Goal: Task Accomplishment & Management: Manage account settings

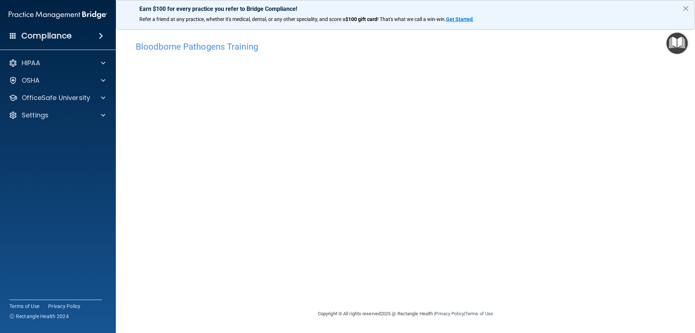
click at [678, 45] on img "Open Resource Center" at bounding box center [676, 43] width 21 height 21
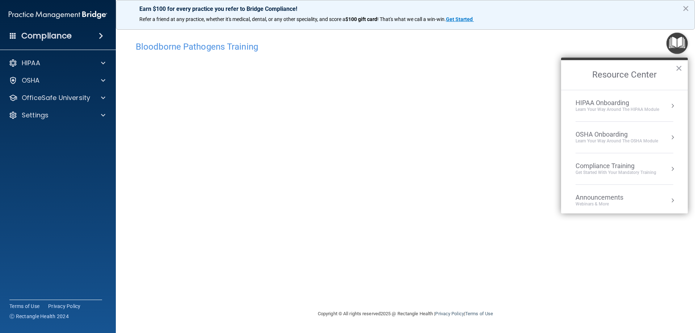
click at [670, 42] on img "Open Resource Center" at bounding box center [676, 43] width 21 height 21
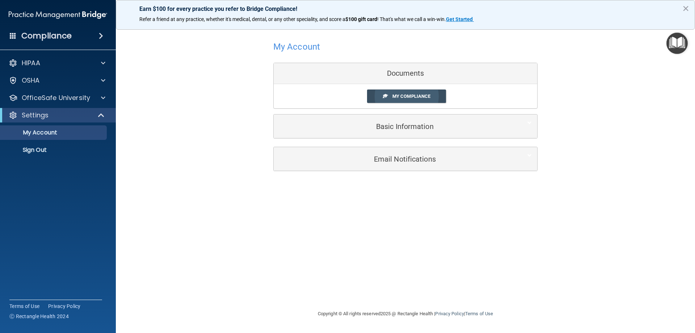
click at [411, 94] on span "My Compliance" at bounding box center [411, 95] width 38 height 5
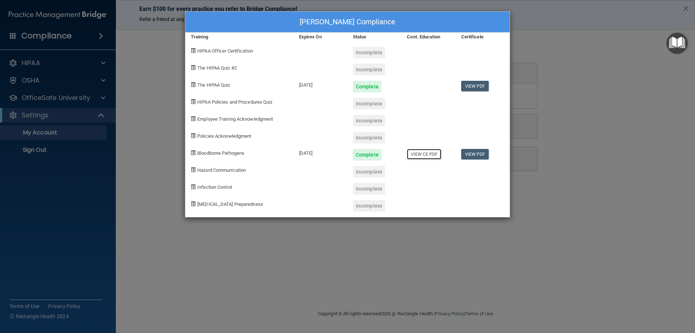
click at [429, 153] on link "View CE PDF" at bounding box center [424, 154] width 34 height 10
click at [605, 76] on div "Mayra Ramirez's Compliance Training Expires On Status Cont. Education Certifica…" at bounding box center [347, 166] width 695 height 333
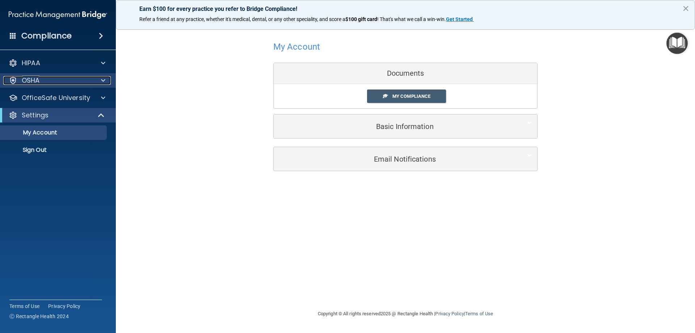
click at [57, 79] on div "OSHA" at bounding box center [48, 80] width 90 height 9
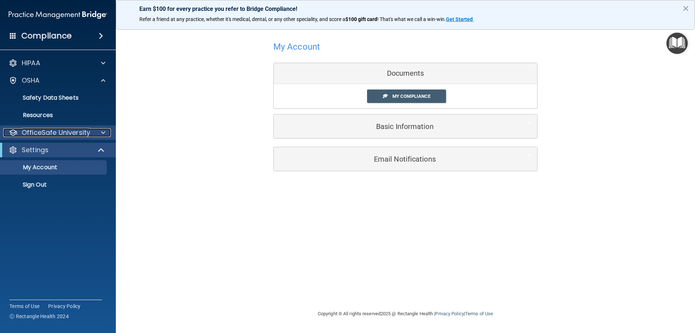
click at [54, 132] on p "OfficeSafe University" at bounding box center [56, 132] width 68 height 9
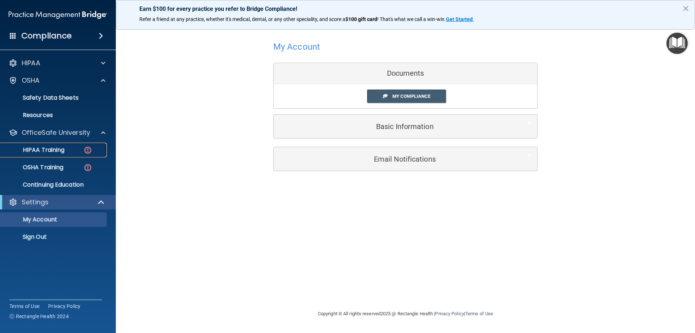
click at [49, 149] on p "HIPAA Training" at bounding box center [35, 149] width 60 height 7
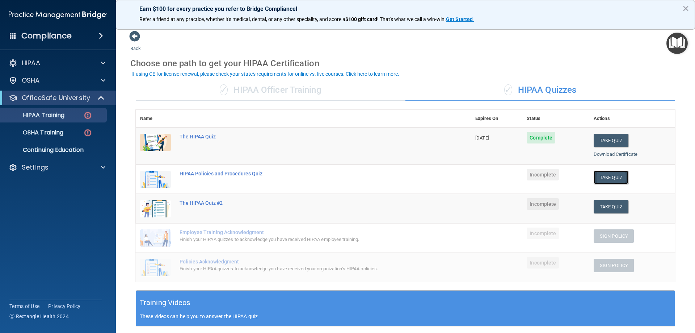
click at [603, 179] on button "Take Quiz" at bounding box center [611, 177] width 35 height 13
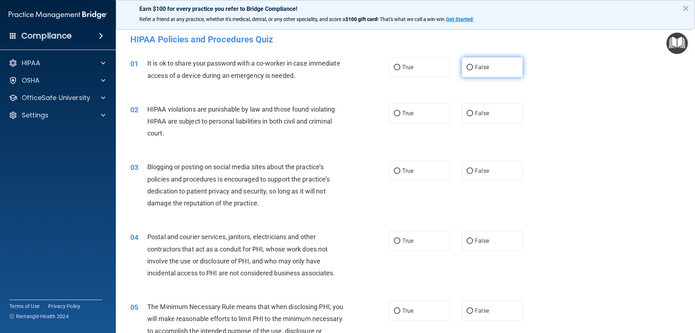
click at [469, 68] on input "False" at bounding box center [470, 67] width 7 height 5
radio input "true"
click at [416, 113] on label "True" at bounding box center [419, 113] width 61 height 20
click at [400, 113] on input "True" at bounding box center [397, 113] width 7 height 5
radio input "true"
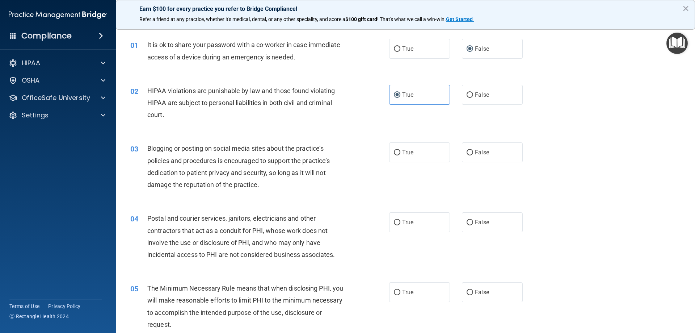
scroll to position [36, 0]
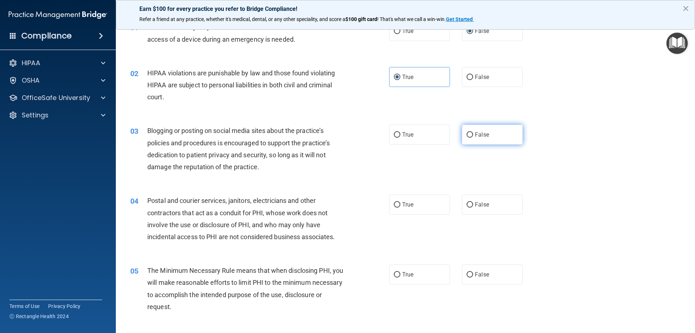
click at [471, 135] on label "False" at bounding box center [492, 135] width 61 height 20
click at [471, 135] on input "False" at bounding box center [470, 134] width 7 height 5
radio input "true"
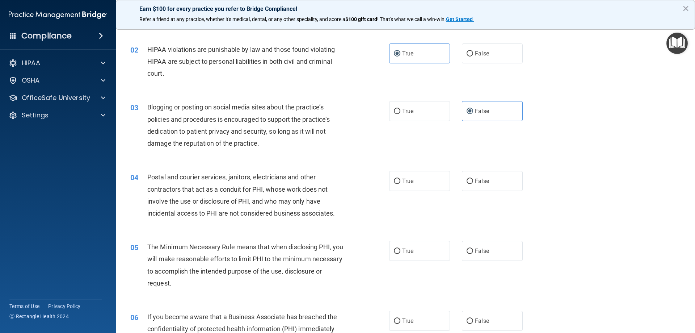
scroll to position [72, 0]
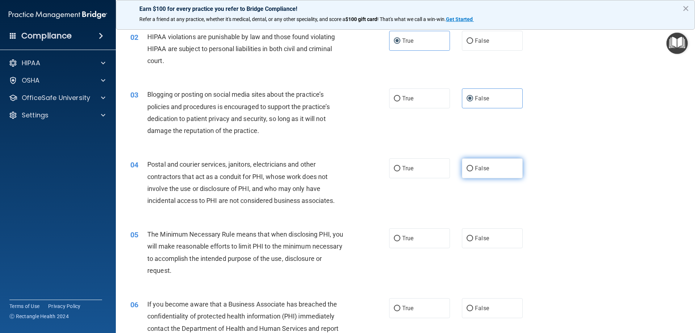
click at [477, 166] on span "False" at bounding box center [482, 168] width 14 height 7
click at [473, 166] on input "False" at bounding box center [470, 168] width 7 height 5
radio input "true"
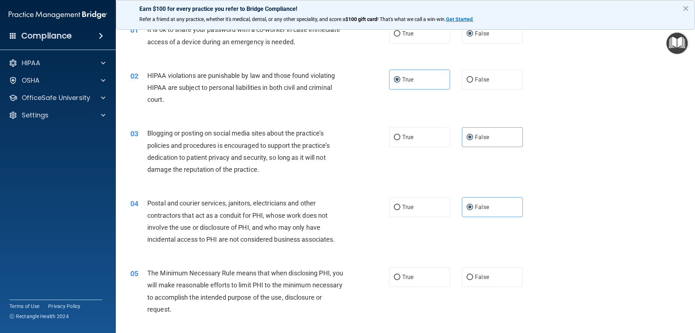
scroll to position [0, 0]
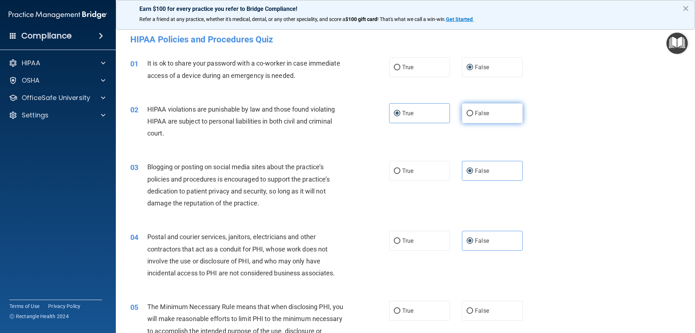
click at [477, 107] on label "False" at bounding box center [492, 113] width 61 height 20
click at [473, 111] on input "False" at bounding box center [470, 113] width 7 height 5
radio input "true"
click at [404, 112] on span "True" at bounding box center [407, 113] width 11 height 7
click at [400, 112] on input "True" at bounding box center [397, 113] width 7 height 5
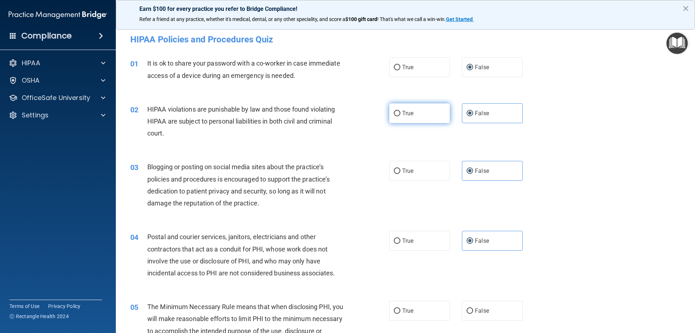
radio input "true"
radio input "false"
click at [413, 246] on label "True" at bounding box center [419, 241] width 61 height 20
click at [400, 244] on input "True" at bounding box center [397, 240] width 7 height 5
radio input "true"
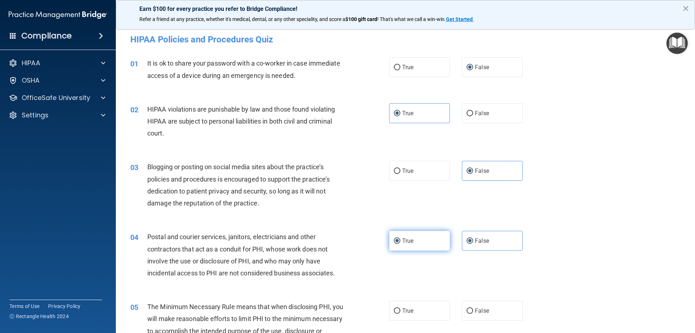
radio input "false"
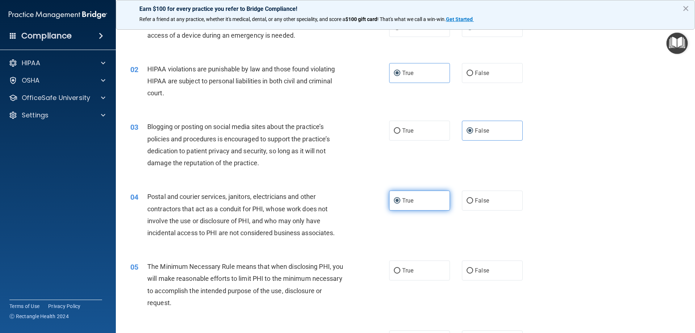
scroll to position [109, 0]
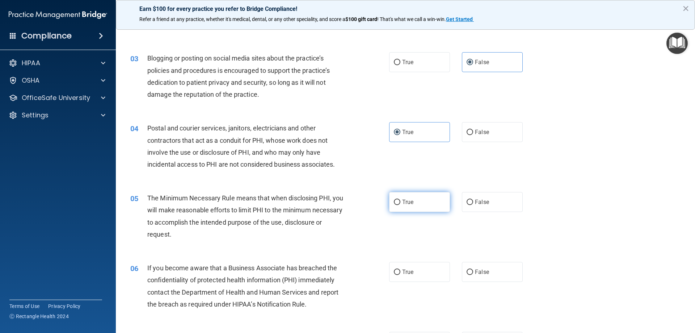
click at [416, 193] on label "True" at bounding box center [419, 202] width 61 height 20
click at [400, 199] on input "True" at bounding box center [397, 201] width 7 height 5
radio input "true"
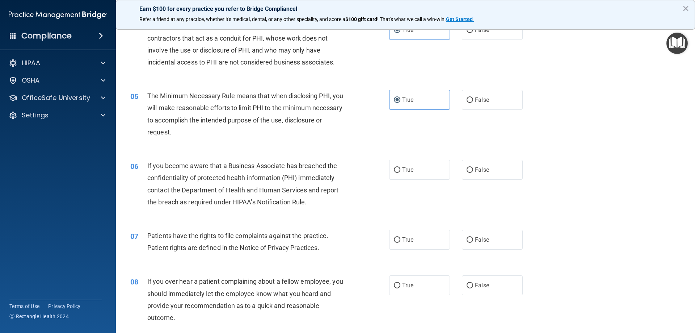
scroll to position [217, 0]
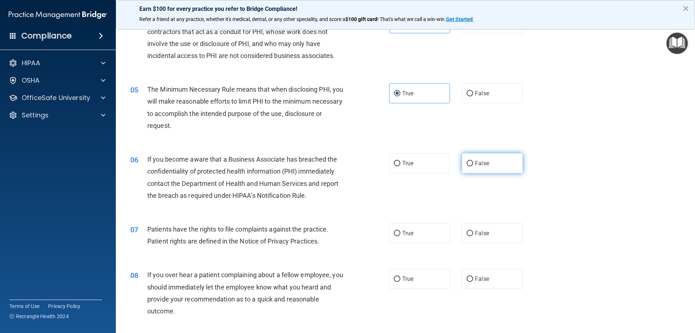
click at [477, 170] on label "False" at bounding box center [492, 163] width 61 height 20
click at [473, 166] on input "False" at bounding box center [470, 163] width 7 height 5
radio input "true"
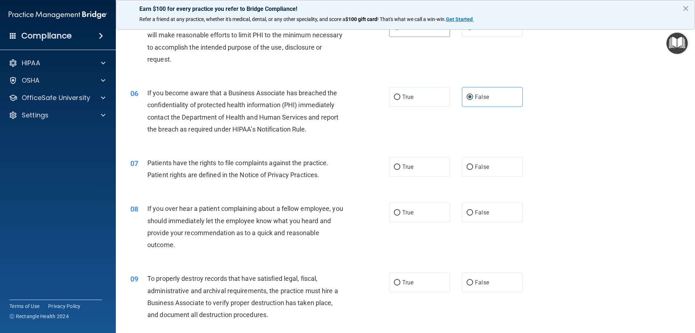
scroll to position [290, 0]
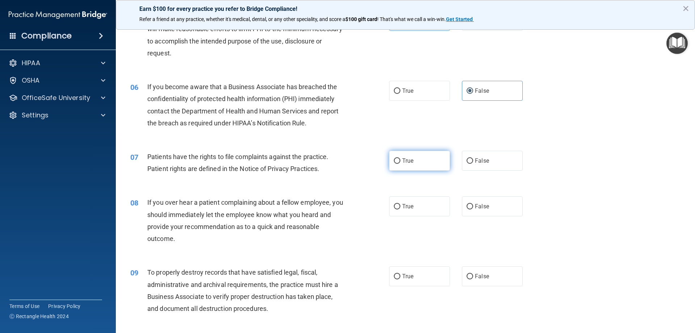
click at [415, 157] on label "True" at bounding box center [419, 161] width 61 height 20
click at [400, 158] on input "True" at bounding box center [397, 160] width 7 height 5
radio input "true"
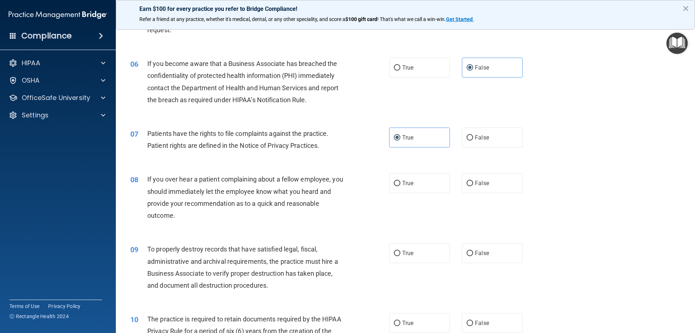
scroll to position [326, 0]
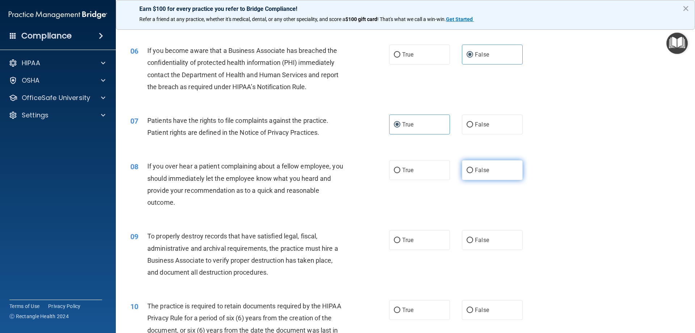
click at [483, 173] on span "False" at bounding box center [482, 170] width 14 height 7
click at [473, 173] on input "False" at bounding box center [470, 170] width 7 height 5
radio input "true"
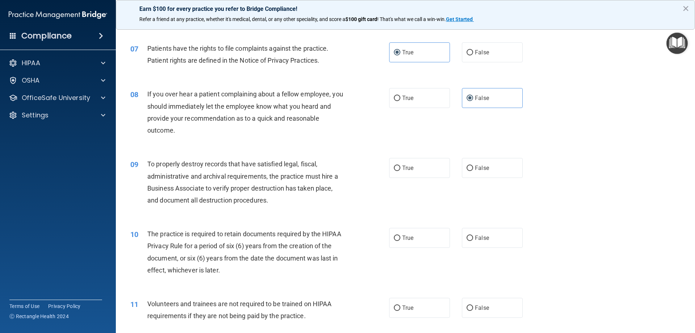
scroll to position [398, 0]
click at [480, 171] on span "False" at bounding box center [482, 167] width 14 height 7
click at [473, 171] on input "False" at bounding box center [470, 167] width 7 height 5
radio input "true"
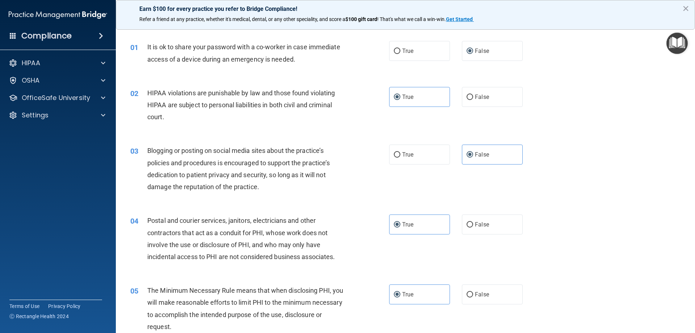
scroll to position [0, 0]
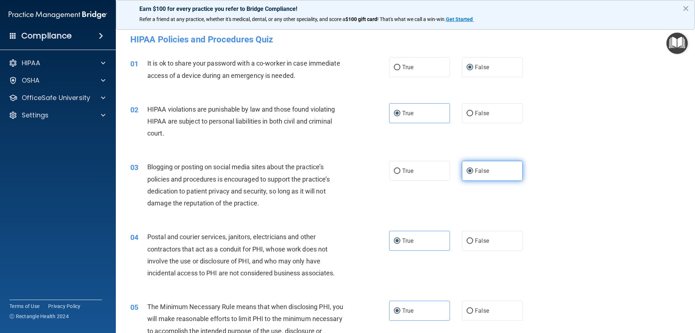
click at [475, 170] on span "False" at bounding box center [482, 170] width 14 height 7
click at [472, 170] on input "False" at bounding box center [470, 170] width 7 height 5
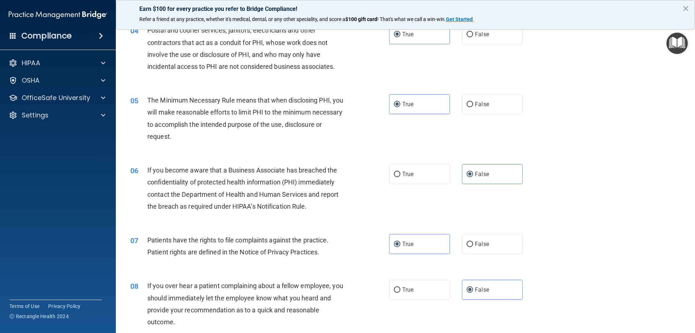
scroll to position [217, 0]
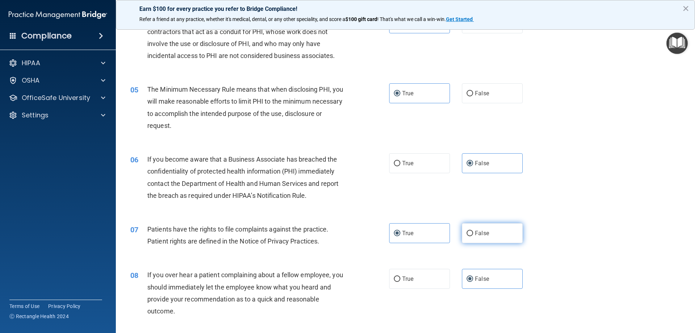
click at [480, 236] on span "False" at bounding box center [482, 233] width 14 height 7
click at [473, 236] on input "False" at bounding box center [470, 233] width 7 height 5
radio input "true"
radio input "false"
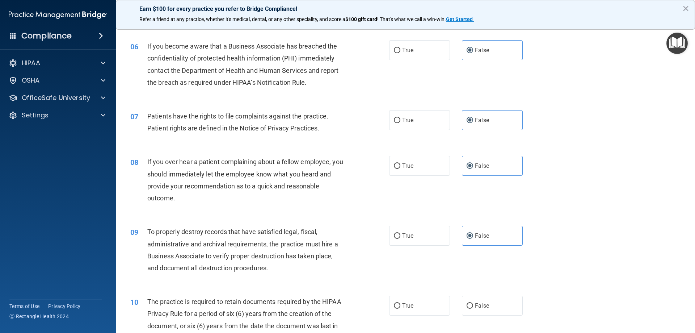
scroll to position [434, 0]
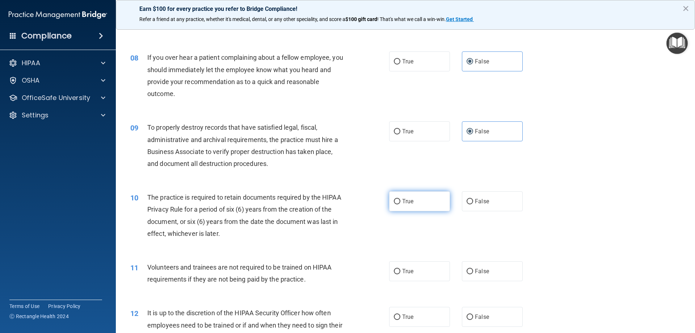
click at [404, 205] on label "True" at bounding box center [419, 201] width 61 height 20
click at [400, 204] on input "True" at bounding box center [397, 201] width 7 height 5
radio input "true"
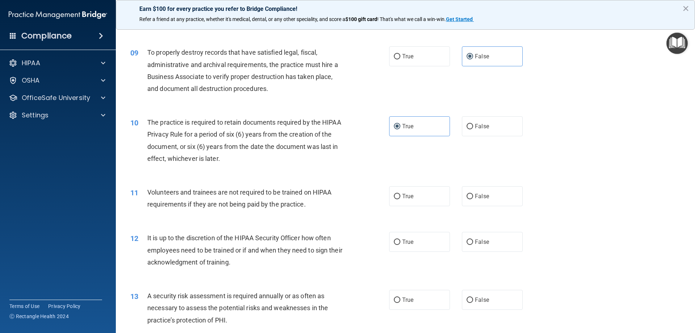
scroll to position [543, 0]
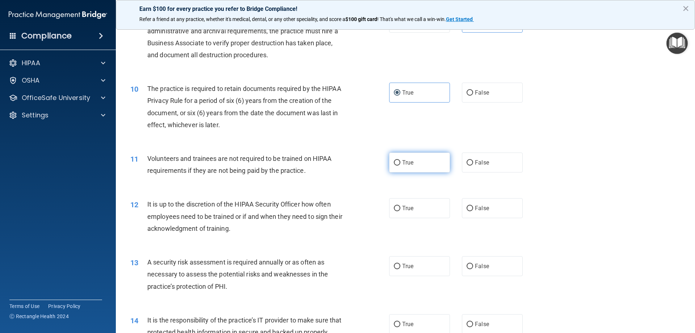
click at [407, 163] on span "True" at bounding box center [407, 162] width 11 height 7
click at [400, 163] on input "True" at bounding box center [397, 162] width 7 height 5
radio input "true"
click at [404, 209] on span "True" at bounding box center [407, 208] width 11 height 7
click at [400, 209] on input "True" at bounding box center [397, 208] width 7 height 5
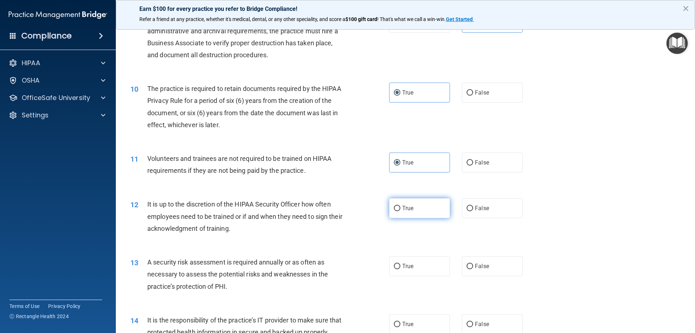
radio input "true"
click at [471, 263] on label "False" at bounding box center [492, 266] width 61 height 20
click at [471, 264] on input "False" at bounding box center [470, 266] width 7 height 5
radio input "true"
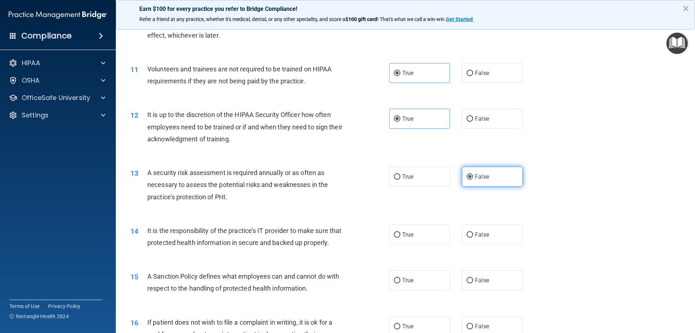
scroll to position [652, 0]
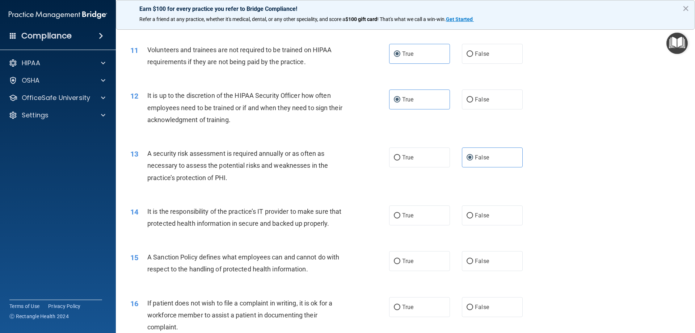
drag, startPoint x: 480, startPoint y: 214, endPoint x: 470, endPoint y: 231, distance: 19.8
click at [480, 214] on span "False" at bounding box center [482, 215] width 14 height 7
click at [473, 214] on input "False" at bounding box center [470, 215] width 7 height 5
radio input "true"
click at [432, 271] on label "True" at bounding box center [419, 261] width 61 height 20
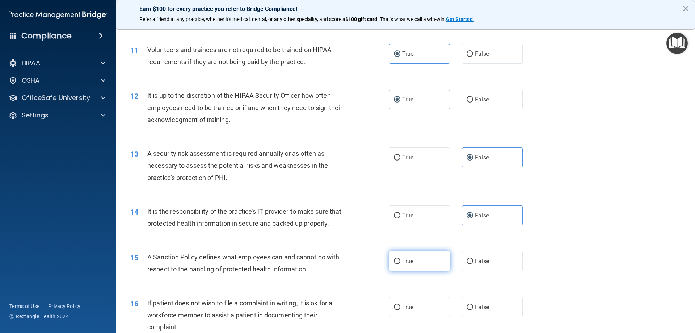
click at [400, 264] on input "True" at bounding box center [397, 260] width 7 height 5
radio input "true"
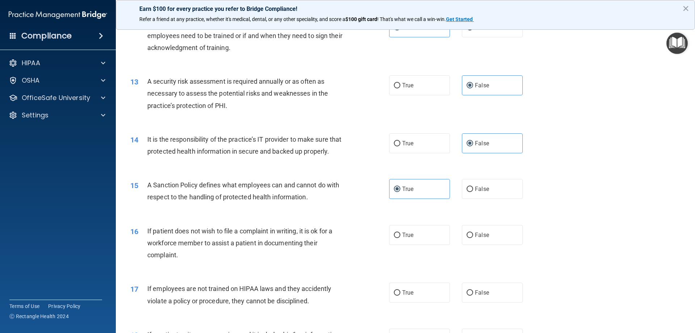
scroll to position [724, 0]
click at [424, 244] on label "True" at bounding box center [419, 234] width 61 height 20
click at [400, 237] on input "True" at bounding box center [397, 234] width 7 height 5
radio input "true"
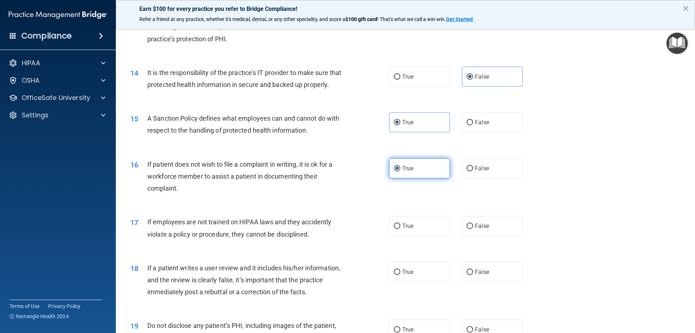
scroll to position [796, 0]
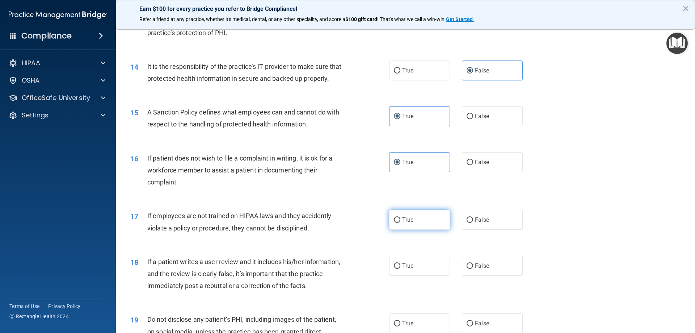
click at [422, 230] on label "True" at bounding box center [419, 220] width 61 height 20
click at [400, 223] on input "True" at bounding box center [397, 219] width 7 height 5
radio input "true"
click at [478, 267] on div "18 If a patient writes a user review and it includes his/her information, and t…" at bounding box center [405, 276] width 561 height 58
click at [477, 269] on span "False" at bounding box center [482, 265] width 14 height 7
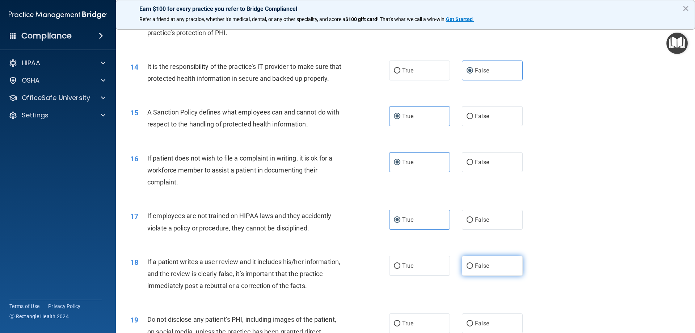
click at [473, 269] on input "False" at bounding box center [470, 265] width 7 height 5
radio input "true"
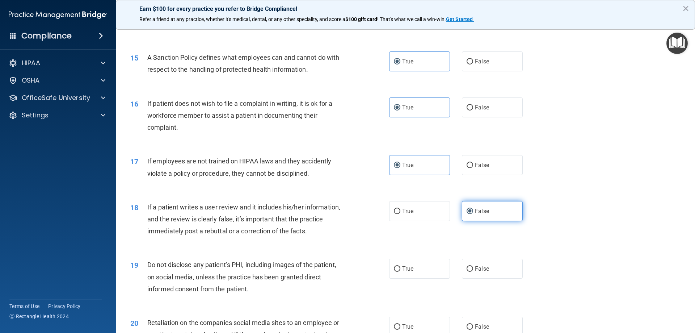
scroll to position [869, 0]
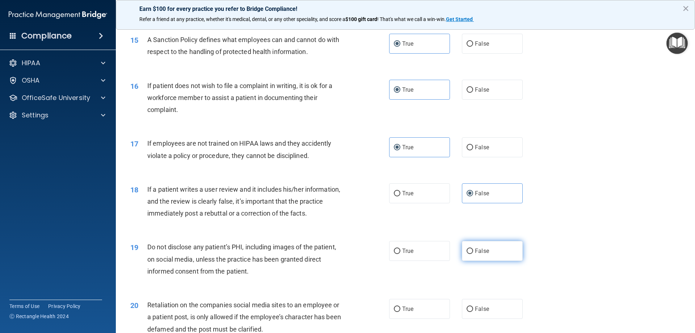
click at [476, 261] on label "False" at bounding box center [492, 251] width 61 height 20
click at [473, 254] on input "False" at bounding box center [470, 250] width 7 height 5
radio input "true"
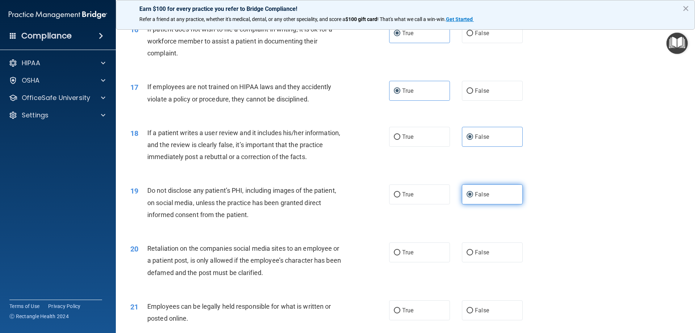
scroll to position [941, 0]
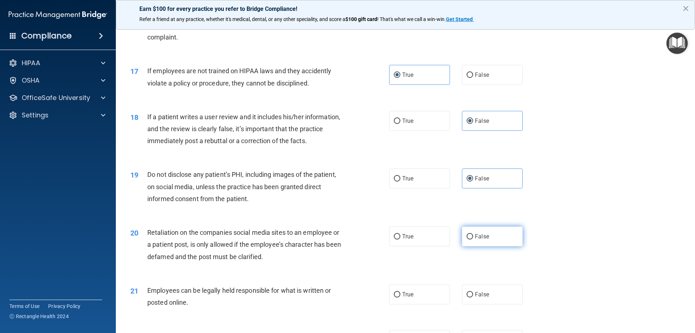
click at [480, 240] on span "False" at bounding box center [482, 236] width 14 height 7
click at [473, 239] on input "False" at bounding box center [470, 236] width 7 height 5
radio input "true"
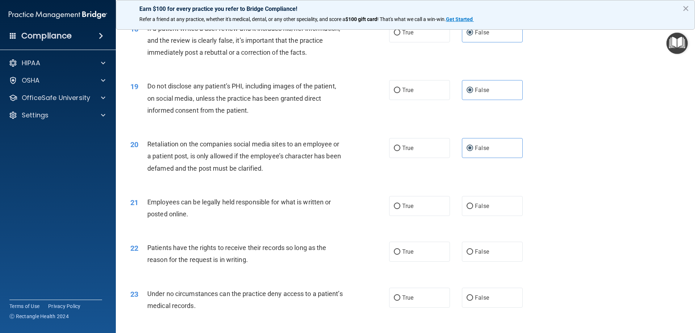
scroll to position [1050, 0]
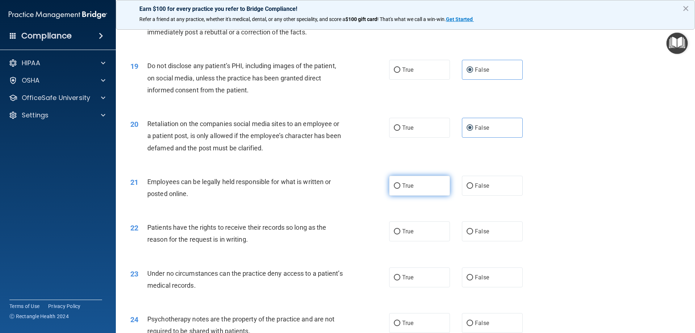
click at [408, 189] on span "True" at bounding box center [407, 185] width 11 height 7
click at [400, 189] on input "True" at bounding box center [397, 185] width 7 height 5
radio input "true"
click at [408, 235] on span "True" at bounding box center [407, 231] width 11 height 7
click at [400, 234] on input "True" at bounding box center [397, 231] width 7 height 5
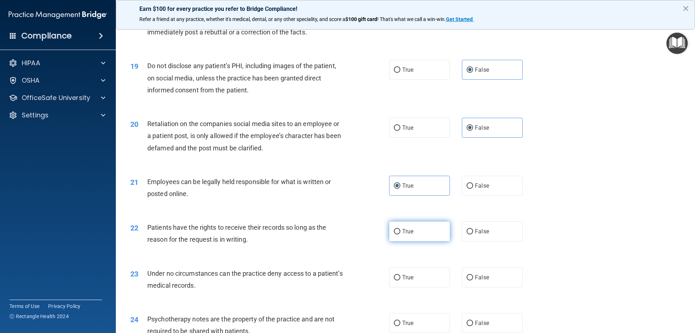
radio input "true"
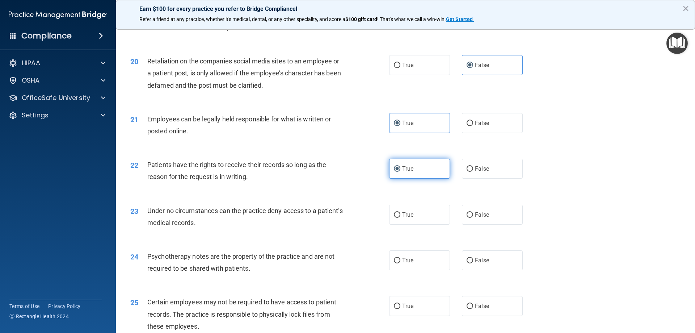
scroll to position [1122, 0]
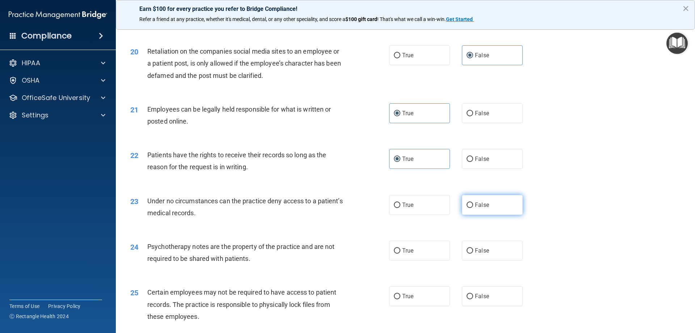
click at [469, 212] on label "False" at bounding box center [492, 205] width 61 height 20
click at [469, 208] on input "False" at bounding box center [470, 204] width 7 height 5
radio input "true"
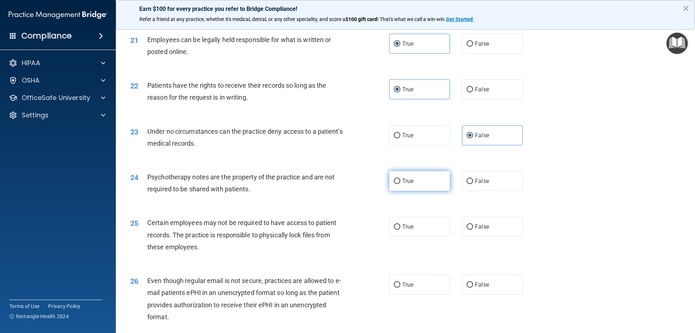
scroll to position [1195, 0]
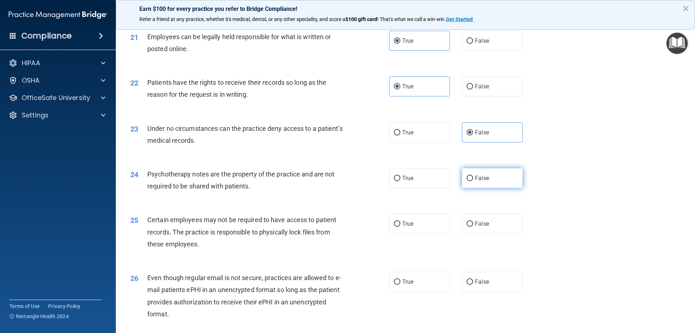
click at [469, 181] on input "False" at bounding box center [470, 178] width 7 height 5
radio input "true"
click at [416, 234] on label "True" at bounding box center [419, 224] width 61 height 20
click at [400, 227] on input "True" at bounding box center [397, 223] width 7 height 5
radio input "true"
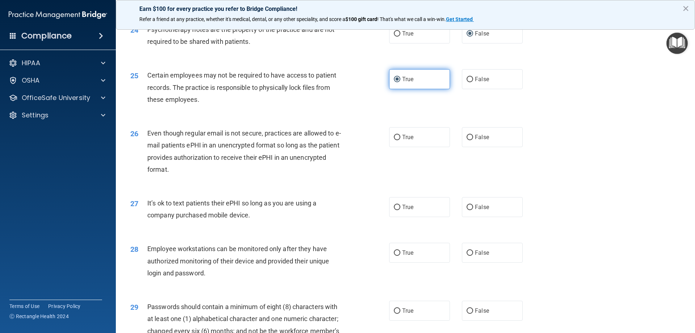
scroll to position [1339, 0]
click at [475, 140] on span "False" at bounding box center [482, 136] width 14 height 7
click at [473, 140] on input "False" at bounding box center [470, 136] width 7 height 5
radio input "true"
click at [470, 216] on label "False" at bounding box center [492, 207] width 61 height 20
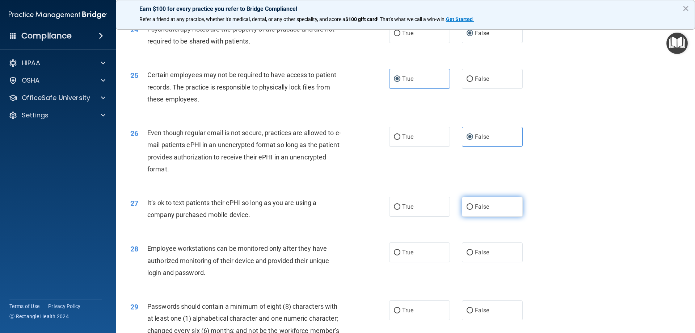
click at [470, 210] on input "False" at bounding box center [470, 206] width 7 height 5
radio input "true"
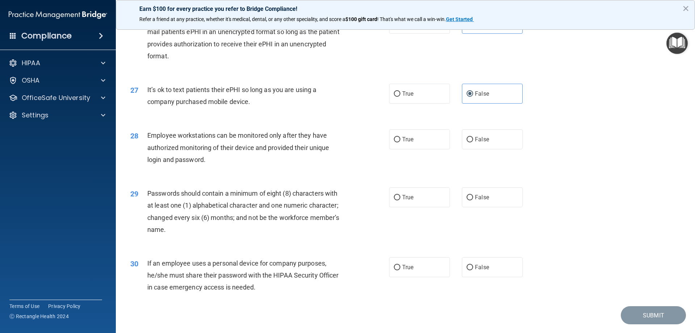
scroll to position [1485, 0]
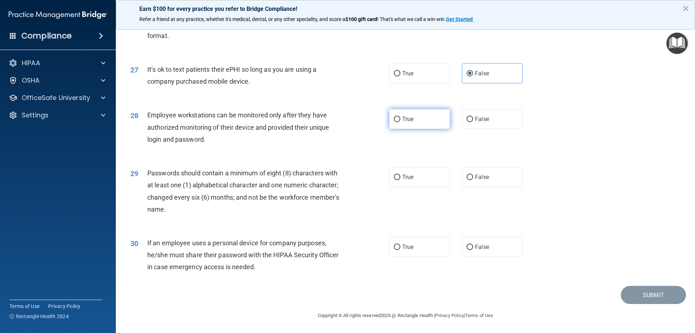
click at [413, 121] on label "True" at bounding box center [419, 119] width 61 height 20
click at [400, 121] on input "True" at bounding box center [397, 119] width 7 height 5
radio input "true"
click at [411, 186] on label "True" at bounding box center [419, 177] width 61 height 20
click at [400, 180] on input "True" at bounding box center [397, 176] width 7 height 5
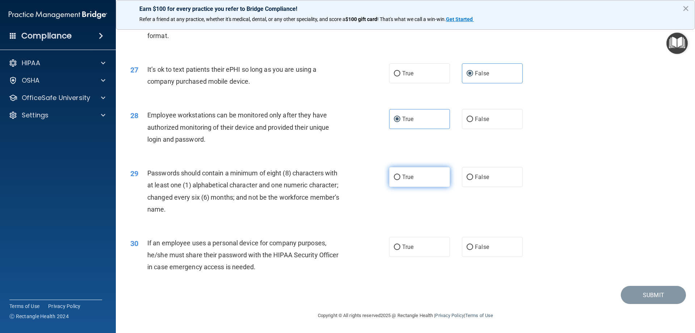
radio input "true"
click at [424, 240] on label "True" at bounding box center [419, 247] width 61 height 20
click at [400, 244] on input "True" at bounding box center [397, 246] width 7 height 5
radio input "true"
click at [647, 300] on button "Submit" at bounding box center [653, 295] width 65 height 18
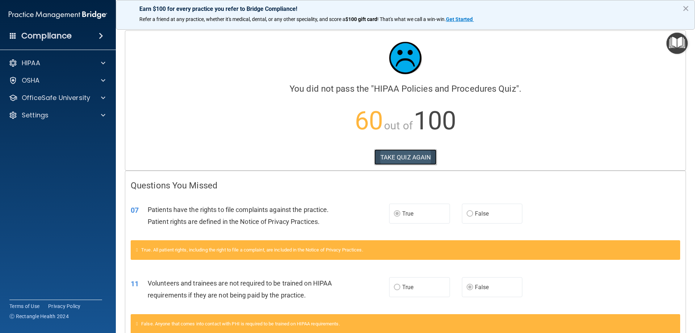
click at [397, 163] on button "TAKE QUIZ AGAIN" at bounding box center [405, 157] width 63 height 16
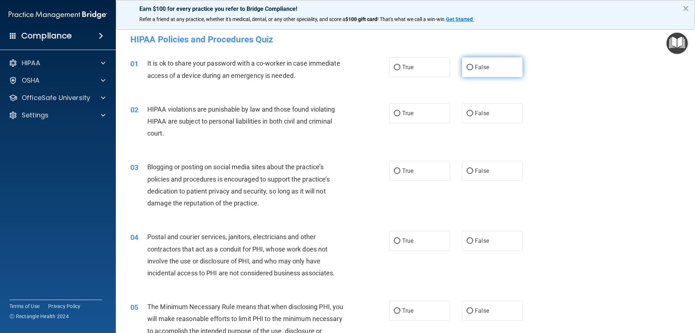
click at [475, 72] on label "False" at bounding box center [492, 67] width 61 height 20
click at [473, 70] on input "False" at bounding box center [470, 67] width 7 height 5
radio input "true"
click at [422, 119] on label "True" at bounding box center [419, 113] width 61 height 20
click at [400, 116] on input "True" at bounding box center [397, 113] width 7 height 5
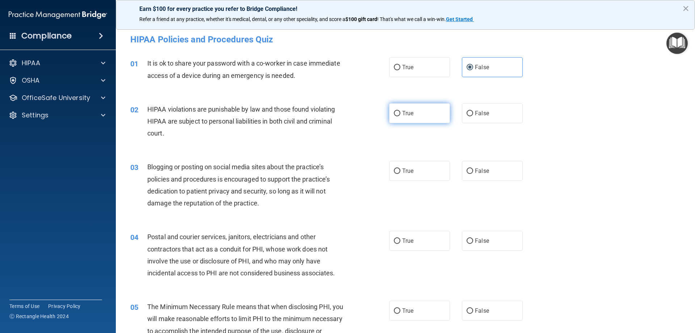
radio input "true"
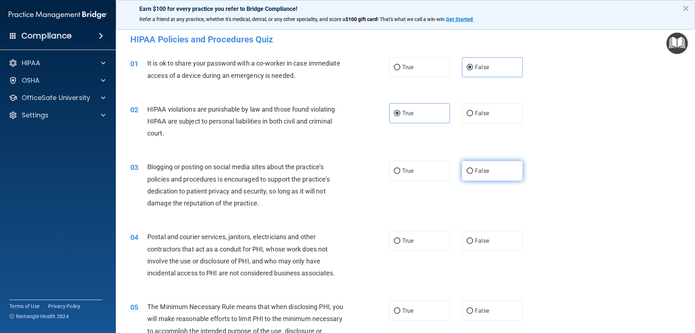
click at [477, 174] on span "False" at bounding box center [482, 170] width 14 height 7
click at [473, 174] on input "False" at bounding box center [470, 170] width 7 height 5
radio input "true"
click at [414, 241] on label "True" at bounding box center [419, 241] width 61 height 20
click at [400, 241] on input "True" at bounding box center [397, 240] width 7 height 5
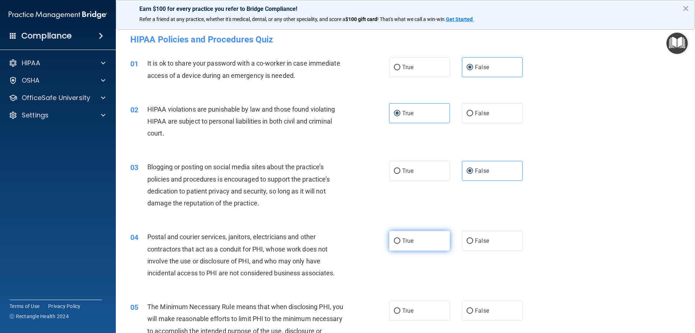
radio input "true"
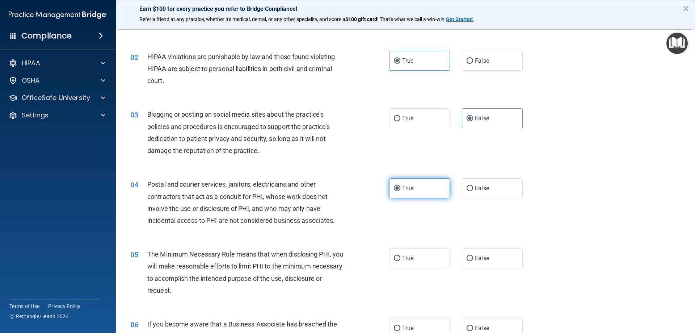
scroll to position [72, 0]
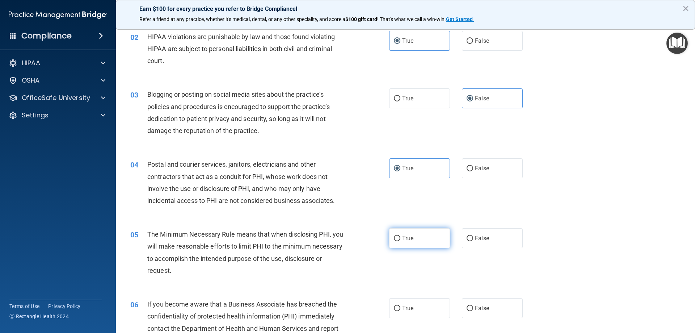
click at [417, 232] on label "True" at bounding box center [419, 238] width 61 height 20
click at [400, 236] on input "True" at bounding box center [397, 238] width 7 height 5
radio input "true"
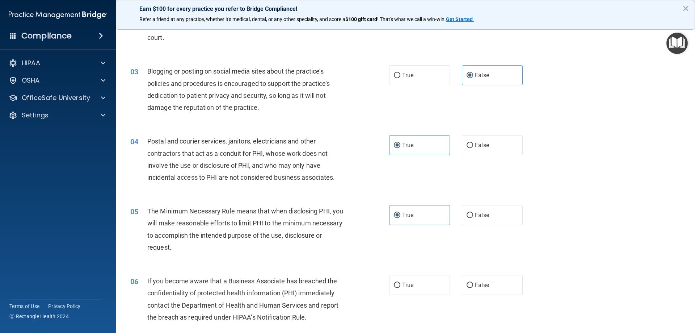
scroll to position [109, 0]
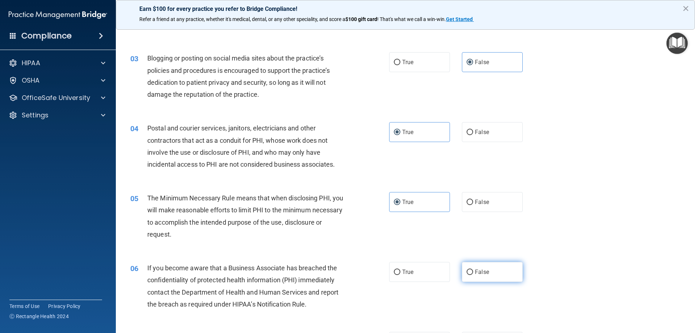
click at [478, 275] on label "False" at bounding box center [492, 272] width 61 height 20
click at [473, 275] on input "False" at bounding box center [470, 271] width 7 height 5
radio input "true"
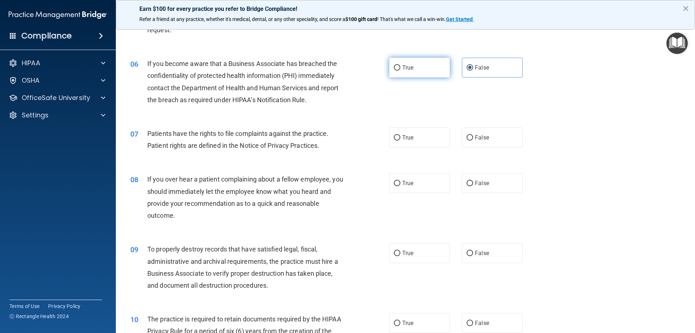
scroll to position [326, 0]
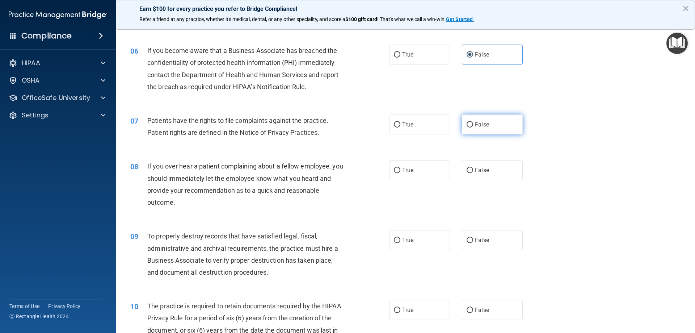
click at [489, 131] on label "False" at bounding box center [492, 124] width 61 height 20
click at [473, 127] on input "False" at bounding box center [470, 124] width 7 height 5
radio input "true"
drag, startPoint x: 480, startPoint y: 162, endPoint x: 474, endPoint y: 193, distance: 31.9
click at [480, 164] on label "False" at bounding box center [492, 170] width 61 height 20
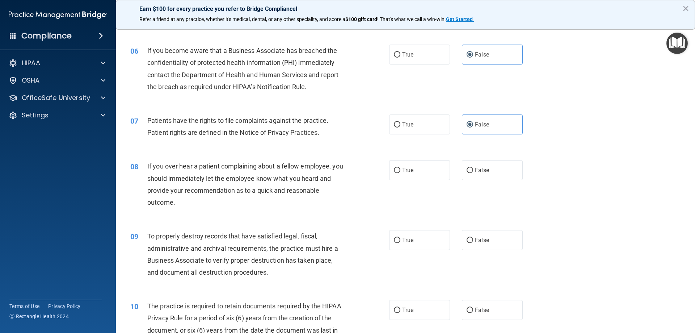
click at [473, 168] on input "False" at bounding box center [470, 170] width 7 height 5
radio input "true"
click at [462, 240] on label "False" at bounding box center [492, 240] width 61 height 20
click at [467, 240] on input "False" at bounding box center [470, 239] width 7 height 5
radio input "true"
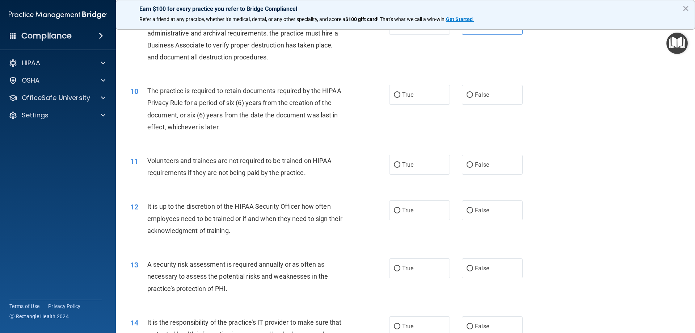
scroll to position [543, 0]
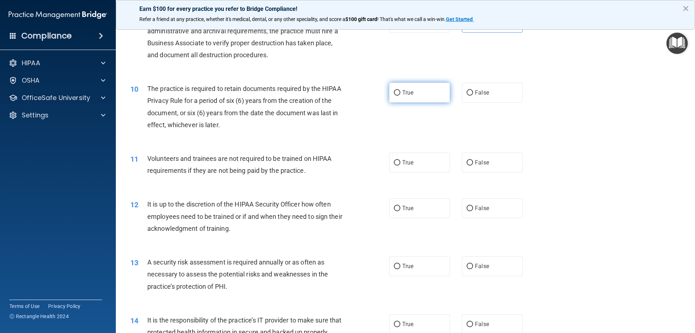
click at [420, 96] on label "True" at bounding box center [419, 93] width 61 height 20
click at [400, 96] on input "True" at bounding box center [397, 92] width 7 height 5
radio input "true"
click at [415, 160] on label "True" at bounding box center [419, 162] width 61 height 20
click at [400, 160] on input "True" at bounding box center [397, 162] width 7 height 5
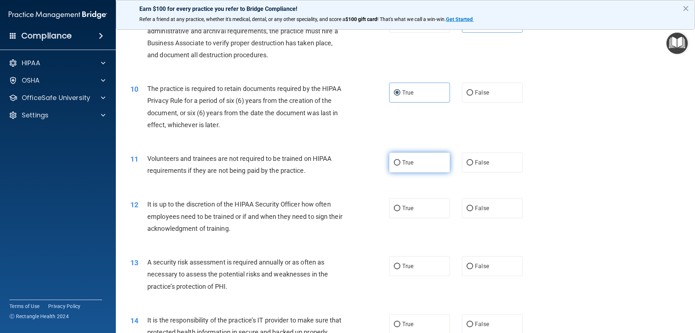
radio input "true"
click at [407, 209] on span "True" at bounding box center [407, 208] width 11 height 7
click at [400, 209] on input "True" at bounding box center [397, 208] width 7 height 5
radio input "true"
click at [475, 265] on span "False" at bounding box center [482, 265] width 14 height 7
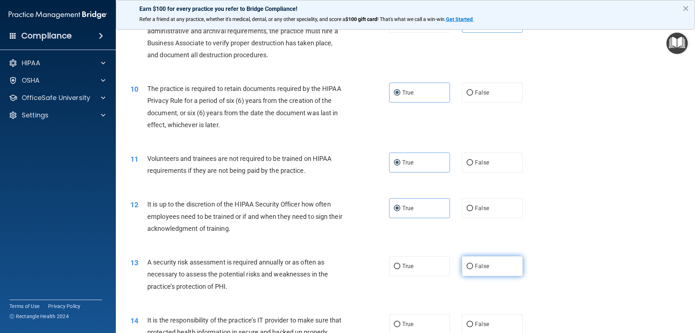
click at [473, 265] on input "False" at bounding box center [470, 266] width 7 height 5
radio input "true"
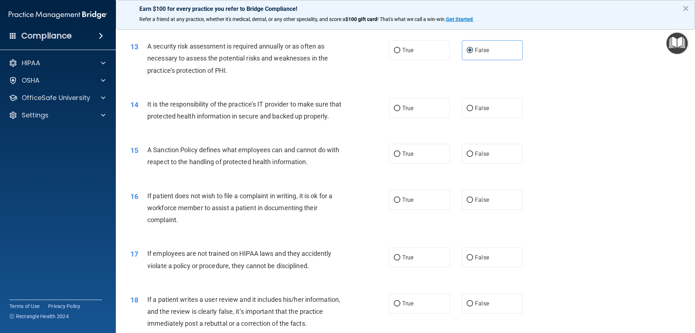
scroll to position [760, 0]
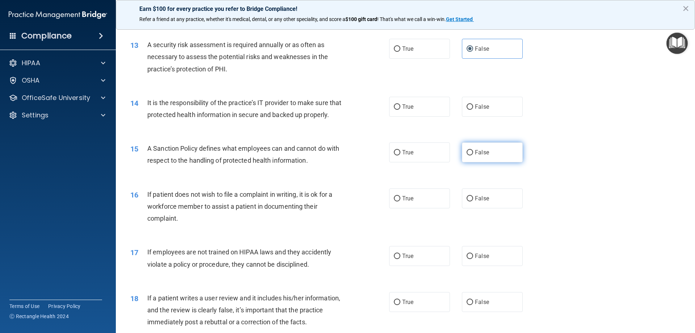
drag, startPoint x: 476, startPoint y: 105, endPoint x: 496, endPoint y: 169, distance: 66.8
click at [477, 112] on label "False" at bounding box center [492, 107] width 61 height 20
drag, startPoint x: 407, startPoint y: 164, endPoint x: 409, endPoint y: 177, distance: 13.6
click at [407, 156] on span "True" at bounding box center [407, 152] width 11 height 7
click at [400, 155] on input "True" at bounding box center [397, 152] width 7 height 5
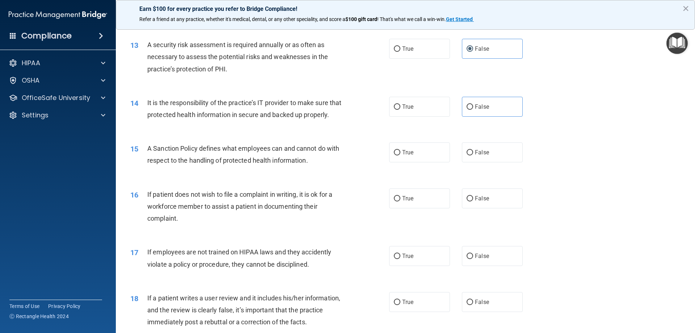
radio input "true"
click at [411, 205] on label "True" at bounding box center [419, 198] width 61 height 20
click at [400, 201] on input "True" at bounding box center [397, 198] width 7 height 5
radio input "true"
click at [402, 262] on label "True" at bounding box center [419, 256] width 61 height 20
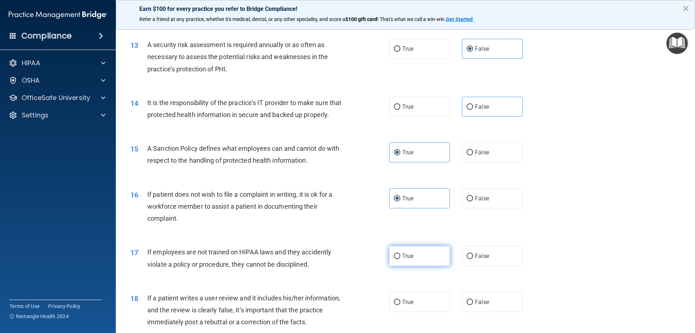
click at [400, 259] on input "True" at bounding box center [397, 255] width 7 height 5
radio input "true"
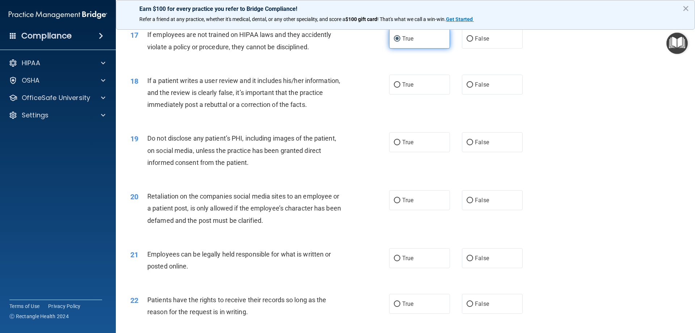
scroll to position [1014, 0]
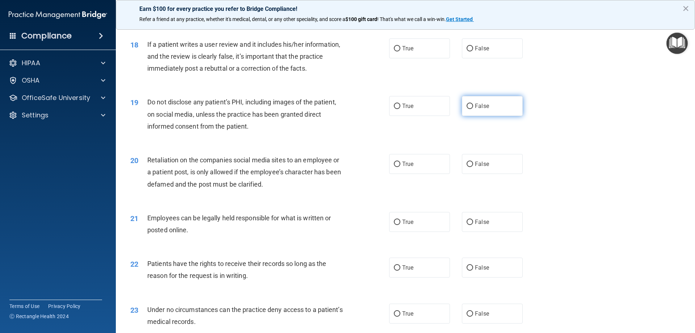
click at [495, 116] on label "False" at bounding box center [492, 106] width 61 height 20
click at [473, 109] on input "False" at bounding box center [470, 106] width 7 height 5
radio input "true"
click at [484, 52] on span "False" at bounding box center [482, 48] width 14 height 7
click at [473, 51] on input "False" at bounding box center [470, 48] width 7 height 5
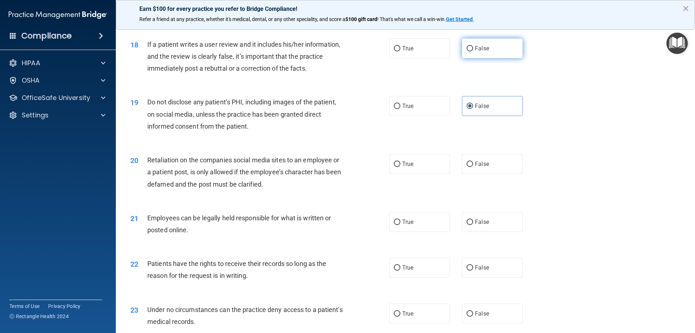
radio input "true"
click at [467, 189] on div "20 Retaliation on the companies social media sites to an employee or a patient …" at bounding box center [405, 174] width 561 height 58
click at [475, 167] on span "False" at bounding box center [482, 163] width 14 height 7
click at [473, 167] on input "False" at bounding box center [470, 163] width 7 height 5
radio input "true"
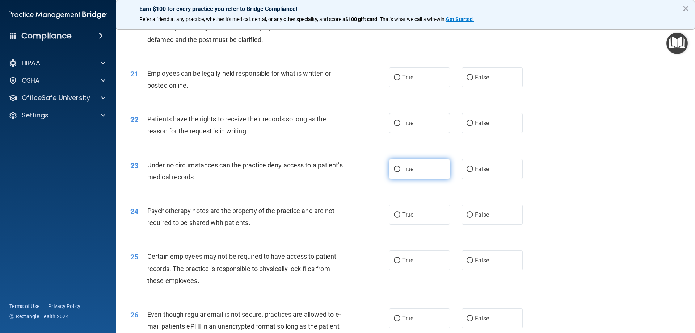
scroll to position [1195, 0]
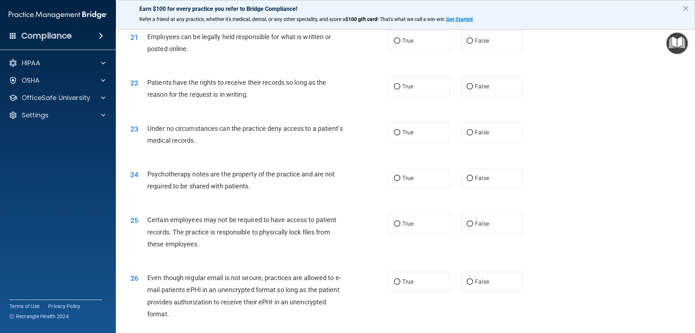
click at [411, 64] on div "21 Employees can be legally held responsible for what is written or posted onli…" at bounding box center [405, 45] width 561 height 46
click at [413, 51] on label "True" at bounding box center [419, 41] width 61 height 20
click at [400, 44] on input "True" at bounding box center [397, 40] width 7 height 5
radio input "true"
click at [404, 90] on span "True" at bounding box center [407, 86] width 11 height 7
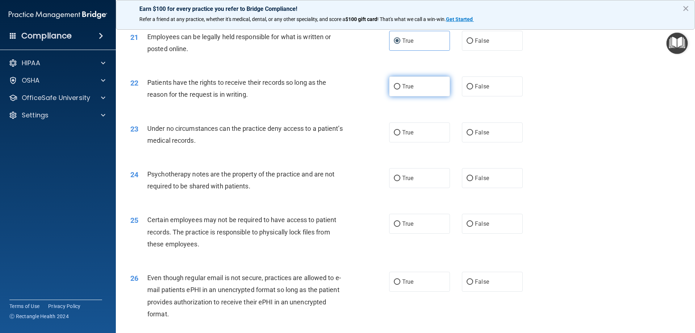
click at [400, 89] on input "True" at bounding box center [397, 86] width 7 height 5
radio input "true"
click at [467, 135] on input "False" at bounding box center [470, 132] width 7 height 5
radio input "true"
click at [475, 181] on span "False" at bounding box center [482, 177] width 14 height 7
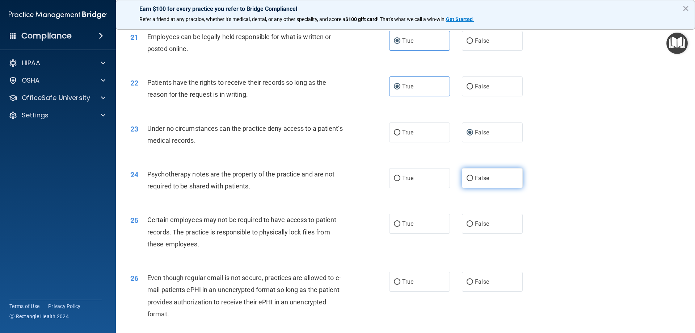
click at [473, 181] on input "False" at bounding box center [470, 178] width 7 height 5
radio input "true"
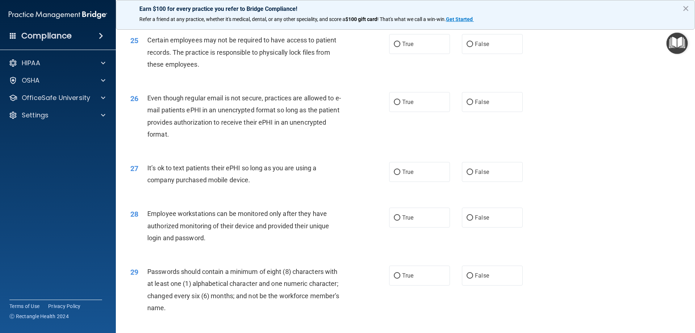
scroll to position [1376, 0]
click at [411, 47] on label "True" at bounding box center [419, 43] width 61 height 20
click at [400, 46] on input "True" at bounding box center [397, 42] width 7 height 5
radio input "true"
click at [475, 104] on span "False" at bounding box center [482, 100] width 14 height 7
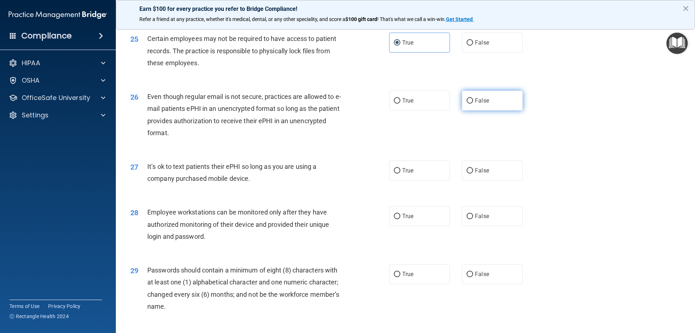
click at [473, 104] on input "False" at bounding box center [470, 100] width 7 height 5
radio input "true"
click at [468, 173] on input "False" at bounding box center [470, 170] width 7 height 5
radio input "true"
click at [411, 219] on span "True" at bounding box center [407, 216] width 11 height 7
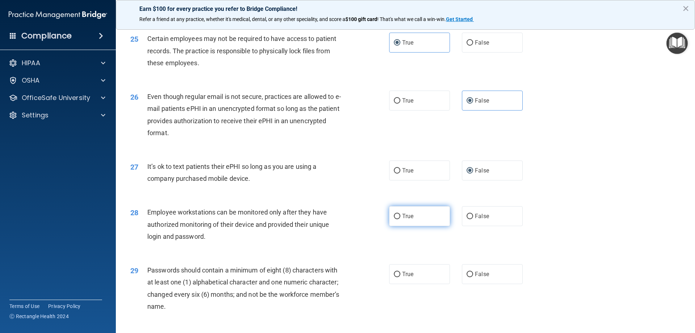
click at [400, 219] on input "True" at bounding box center [397, 216] width 7 height 5
radio input "true"
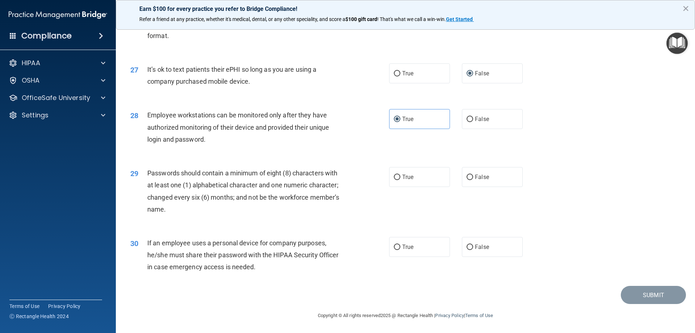
scroll to position [1485, 0]
click at [408, 173] on label "True" at bounding box center [419, 177] width 61 height 20
click at [400, 174] on input "True" at bounding box center [397, 176] width 7 height 5
radio input "true"
click at [403, 248] on span "True" at bounding box center [407, 246] width 11 height 7
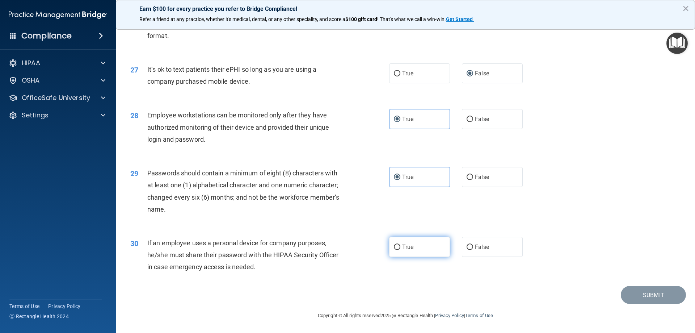
click at [400, 248] on input "True" at bounding box center [397, 246] width 7 height 5
radio input "true"
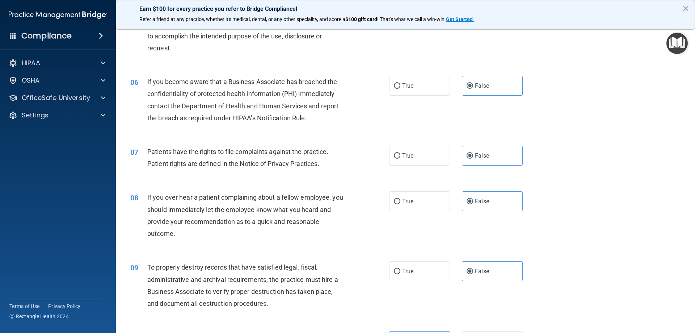
scroll to position [290, 0]
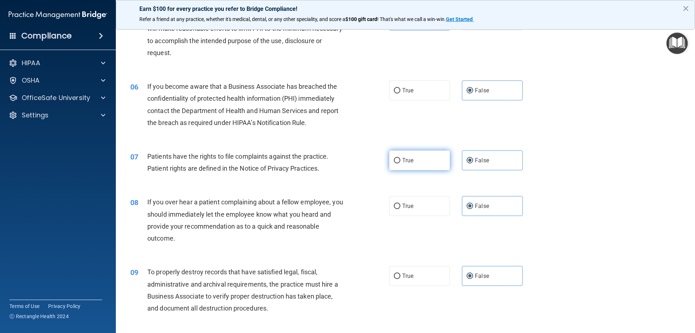
click at [415, 159] on label "True" at bounding box center [419, 160] width 61 height 20
click at [400, 159] on input "True" at bounding box center [397, 160] width 7 height 5
radio input "true"
radio input "false"
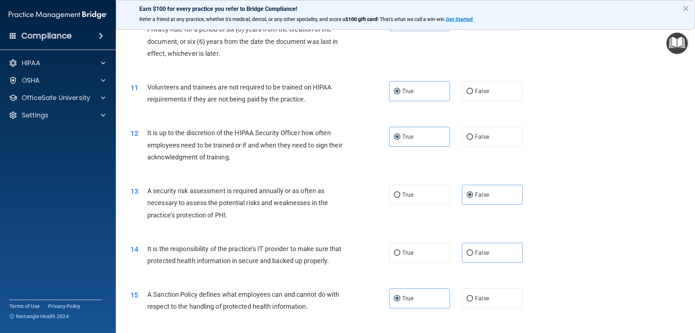
scroll to position [616, 0]
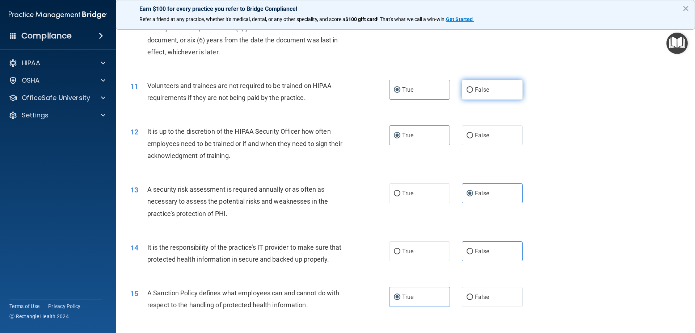
click at [462, 86] on label "False" at bounding box center [492, 90] width 61 height 20
click at [467, 87] on input "False" at bounding box center [470, 89] width 7 height 5
radio input "true"
radio input "false"
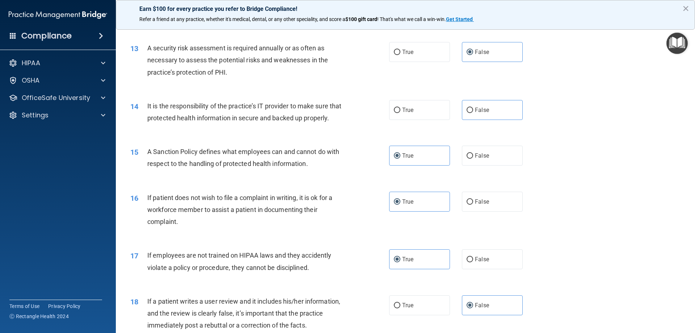
scroll to position [724, 0]
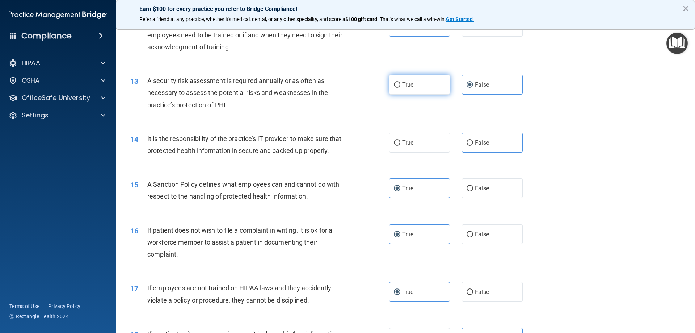
click at [419, 80] on label "True" at bounding box center [419, 85] width 61 height 20
click at [400, 82] on input "True" at bounding box center [397, 84] width 7 height 5
radio input "true"
radio input "false"
click at [476, 198] on label "False" at bounding box center [492, 188] width 61 height 20
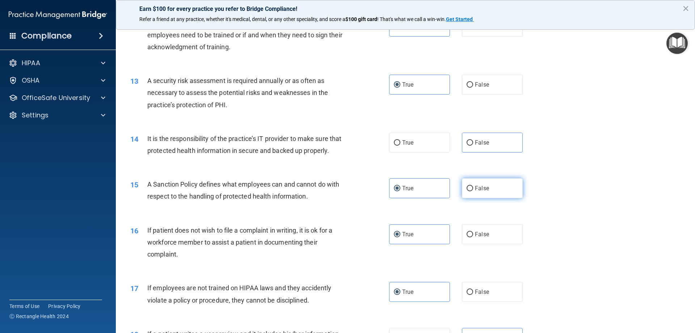
click at [473, 191] on input "False" at bounding box center [470, 188] width 7 height 5
radio input "true"
radio input "false"
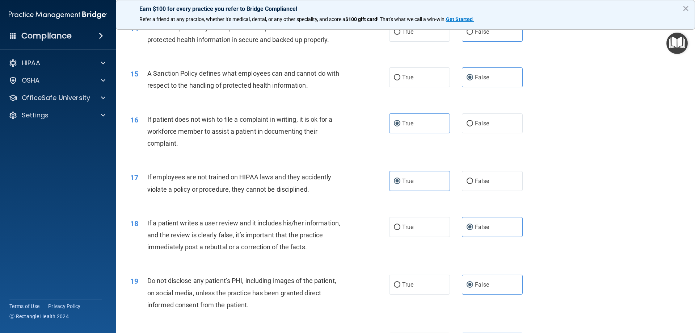
scroll to position [869, 0]
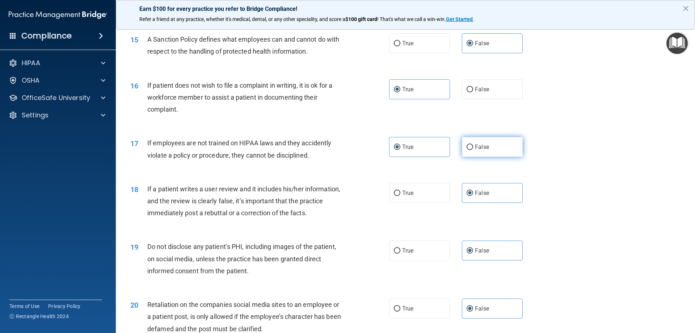
click at [493, 153] on label "False" at bounding box center [492, 147] width 61 height 20
click at [473, 150] on input "False" at bounding box center [470, 146] width 7 height 5
radio input "true"
radio input "false"
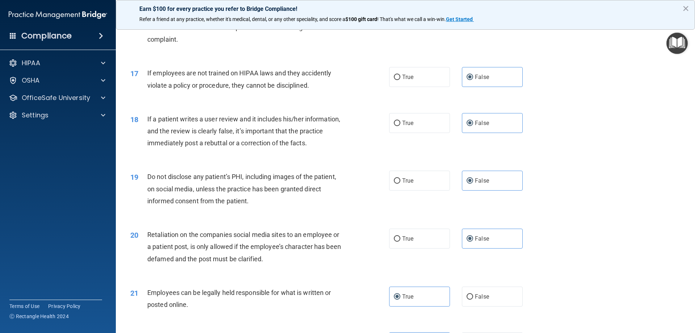
scroll to position [942, 0]
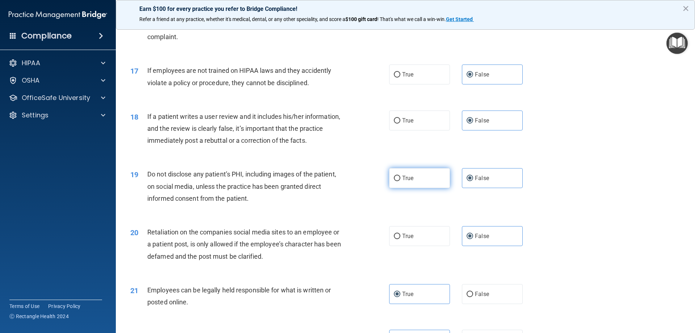
click at [412, 188] on label "True" at bounding box center [419, 178] width 61 height 20
click at [400, 181] on input "True" at bounding box center [397, 178] width 7 height 5
radio input "true"
radio input "false"
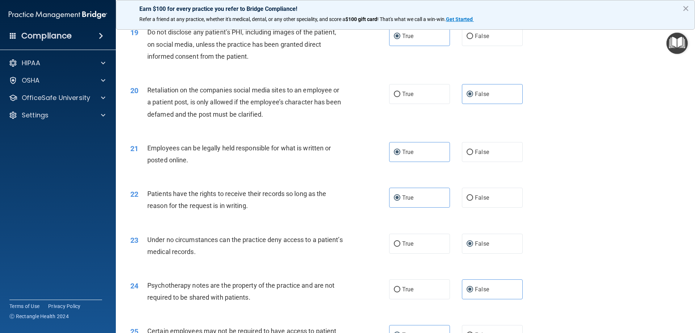
scroll to position [1086, 0]
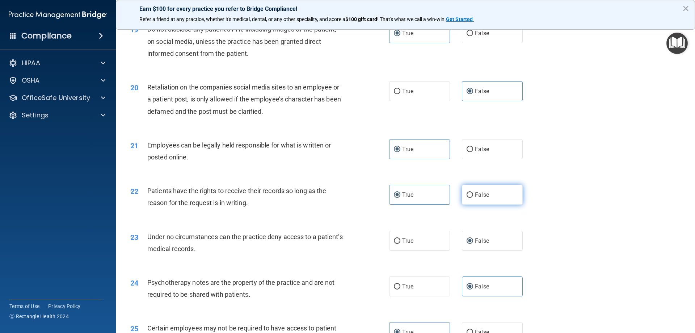
click at [470, 205] on label "False" at bounding box center [492, 195] width 61 height 20
click at [470, 198] on input "False" at bounding box center [470, 194] width 7 height 5
radio input "true"
radio input "false"
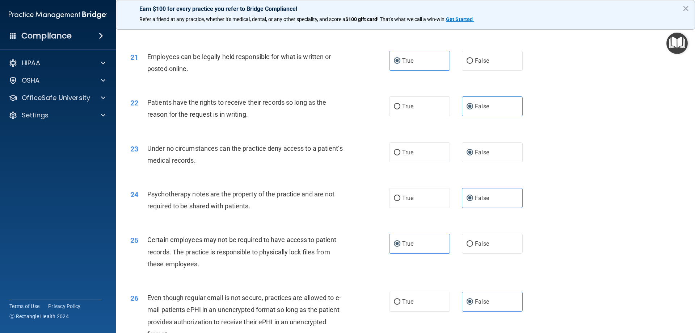
scroll to position [1195, 0]
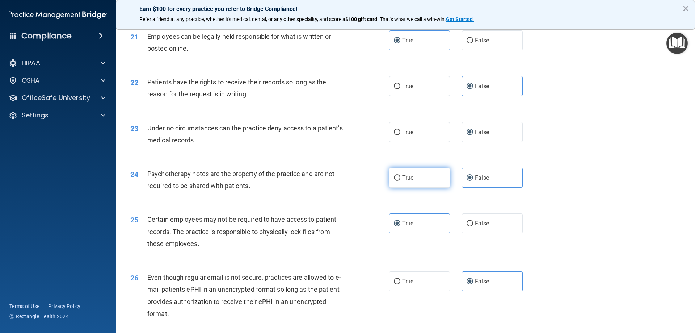
click at [413, 187] on label "True" at bounding box center [419, 178] width 61 height 20
click at [400, 181] on input "True" at bounding box center [397, 177] width 7 height 5
radio input "true"
radio input "false"
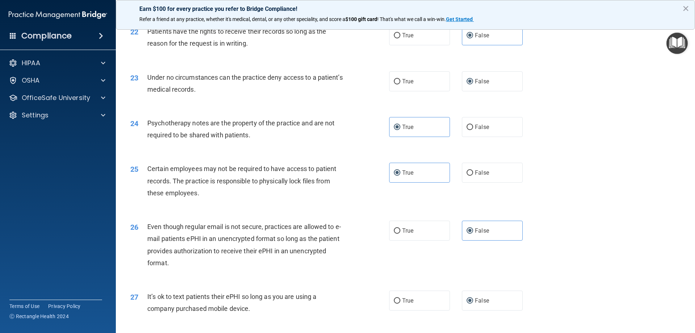
scroll to position [1267, 0]
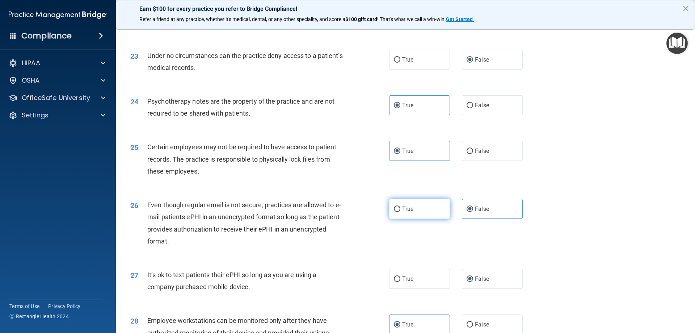
click at [402, 212] on span "True" at bounding box center [407, 208] width 11 height 7
click at [400, 212] on input "True" at bounding box center [397, 208] width 7 height 5
radio input "true"
radio input "false"
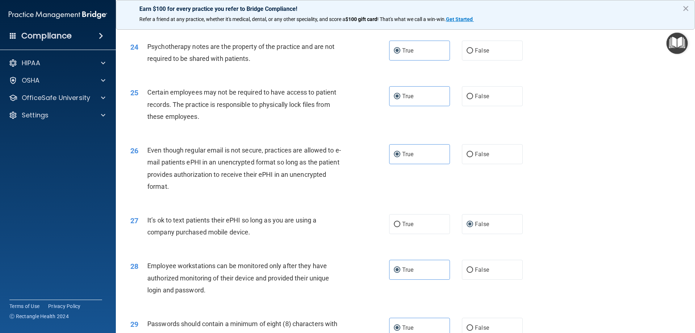
scroll to position [1412, 0]
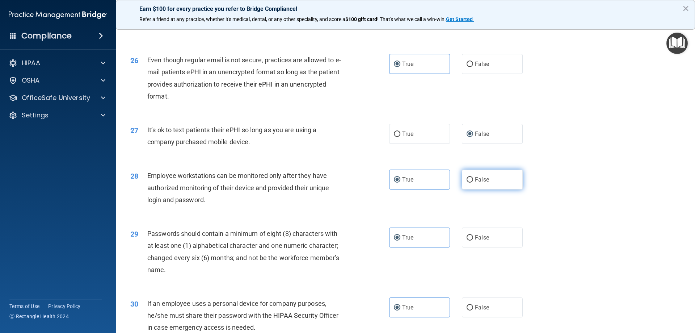
click at [475, 183] on span "False" at bounding box center [482, 179] width 14 height 7
click at [473, 182] on input "False" at bounding box center [470, 179] width 7 height 5
radio input "true"
radio input "false"
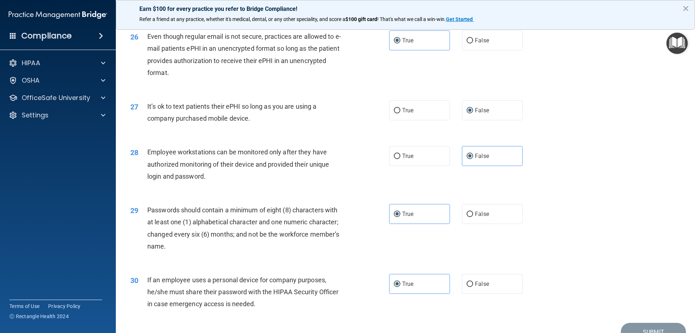
scroll to position [1485, 0]
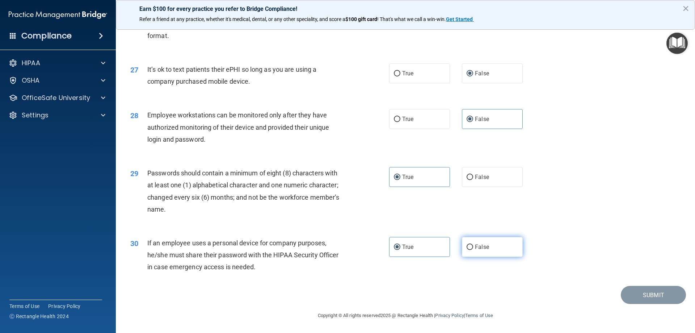
click at [468, 251] on label "False" at bounding box center [492, 247] width 61 height 20
click at [468, 250] on input "False" at bounding box center [470, 246] width 7 height 5
radio input "true"
radio input "false"
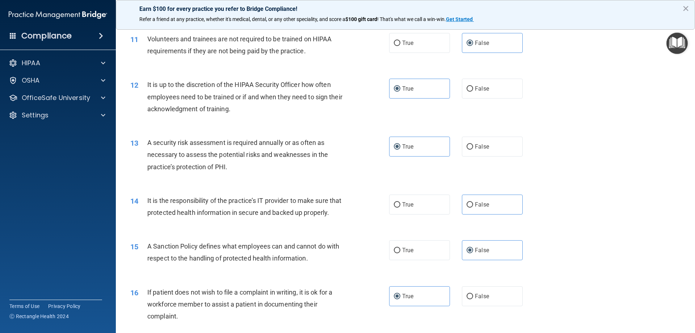
scroll to position [688, 0]
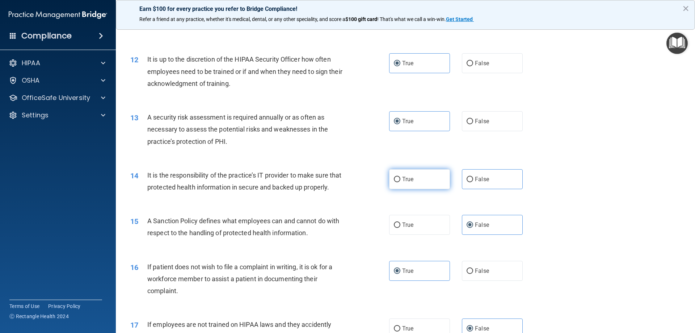
click at [390, 183] on label "True" at bounding box center [419, 179] width 61 height 20
click at [394, 182] on input "True" at bounding box center [397, 179] width 7 height 5
radio input "true"
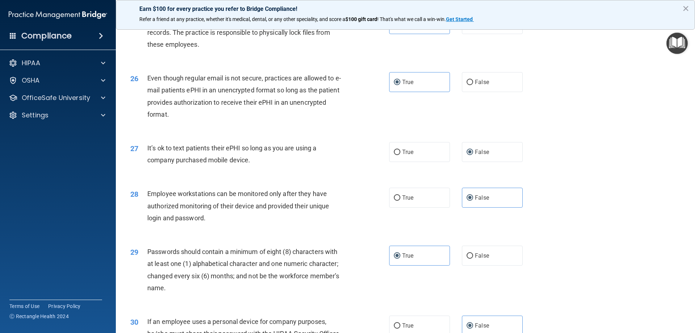
scroll to position [1485, 0]
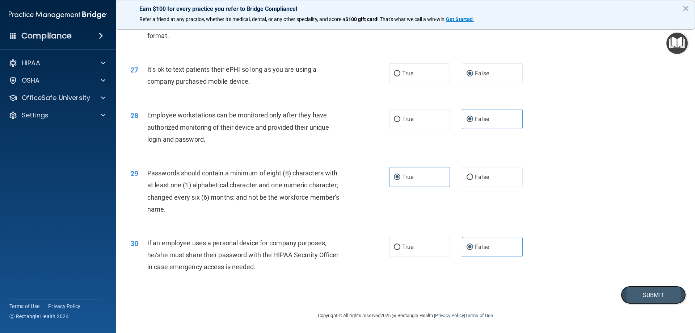
click at [642, 287] on button "Submit" at bounding box center [653, 295] width 65 height 18
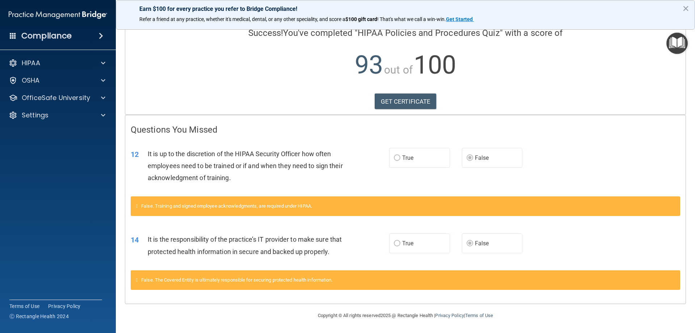
scroll to position [68, 0]
click at [413, 93] on link "GET CERTIFICATE" at bounding box center [406, 101] width 62 height 16
click at [104, 78] on span at bounding box center [103, 80] width 4 height 9
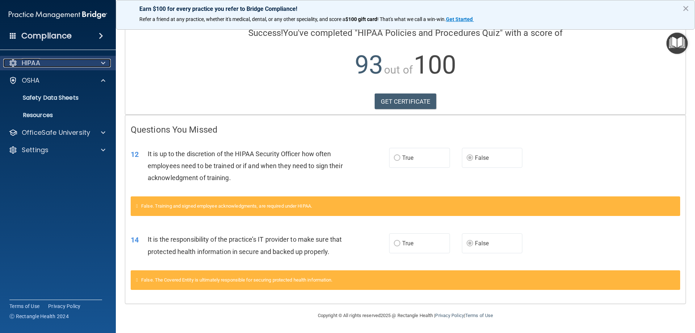
click at [104, 63] on span at bounding box center [103, 63] width 4 height 9
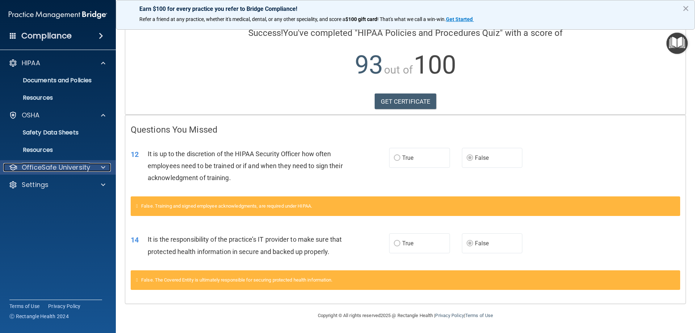
click at [95, 169] on div at bounding box center [102, 167] width 18 height 9
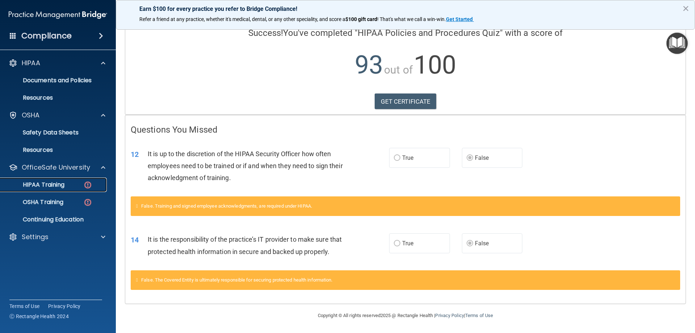
click at [59, 186] on p "HIPAA Training" at bounding box center [35, 184] width 60 height 7
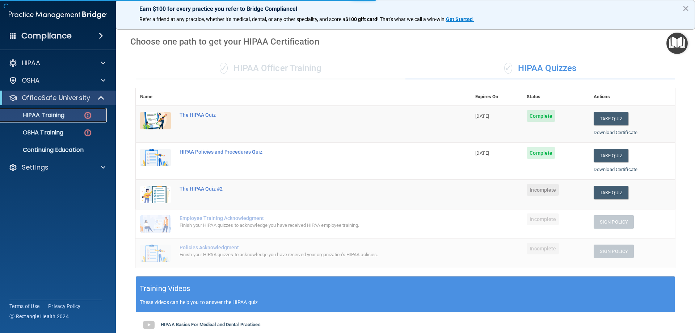
scroll to position [9, 0]
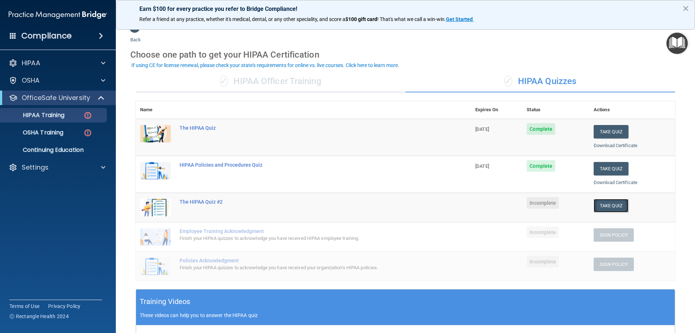
click at [595, 208] on button "Take Quiz" at bounding box center [611, 205] width 35 height 13
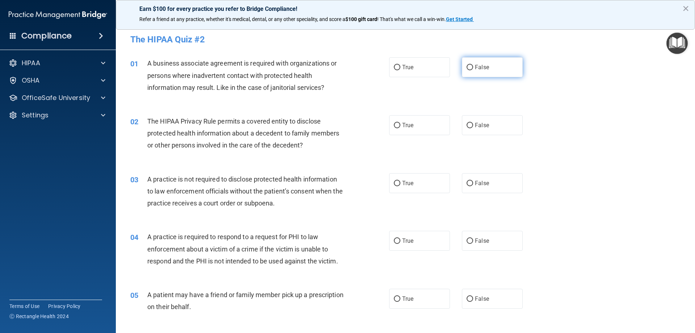
click at [475, 64] on span "False" at bounding box center [482, 67] width 14 height 7
click at [473, 65] on input "False" at bounding box center [470, 67] width 7 height 5
radio input "true"
click at [415, 124] on label "True" at bounding box center [419, 125] width 61 height 20
click at [400, 124] on input "True" at bounding box center [397, 125] width 7 height 5
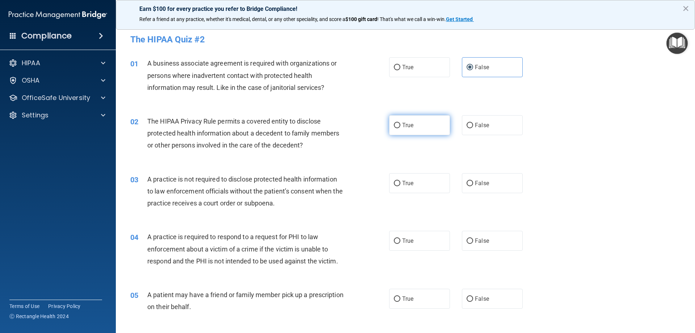
radio input "true"
click at [486, 173] on label "False" at bounding box center [492, 183] width 61 height 20
click at [473, 181] on input "False" at bounding box center [470, 183] width 7 height 5
radio input "true"
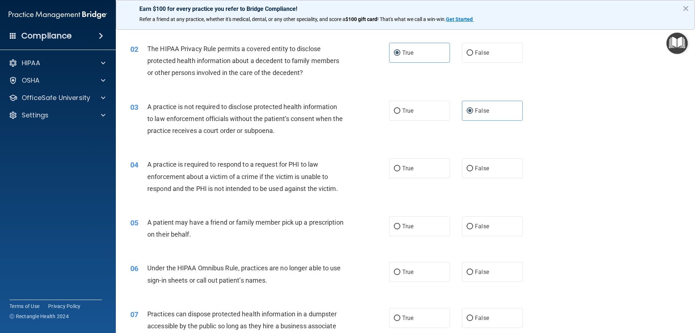
scroll to position [109, 0]
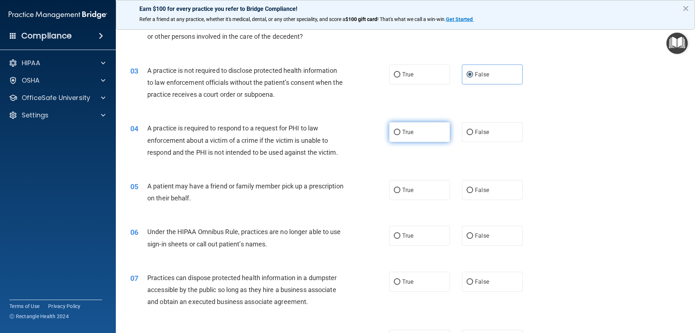
click at [411, 134] on span "True" at bounding box center [407, 132] width 11 height 7
click at [400, 134] on input "True" at bounding box center [397, 132] width 7 height 5
radio input "true"
click at [415, 195] on label "True" at bounding box center [419, 190] width 61 height 20
click at [400, 193] on input "True" at bounding box center [397, 190] width 7 height 5
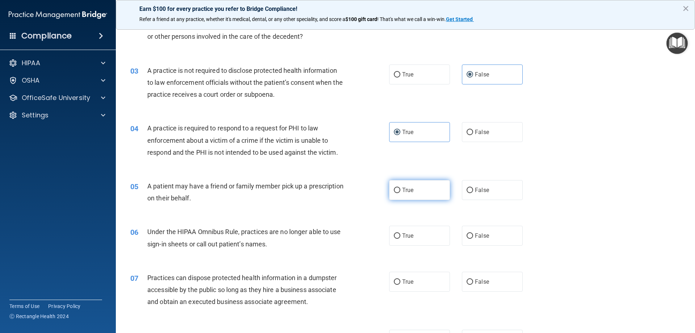
radio input "true"
click at [496, 237] on label "False" at bounding box center [492, 236] width 61 height 20
click at [473, 237] on input "False" at bounding box center [470, 235] width 7 height 5
radio input "true"
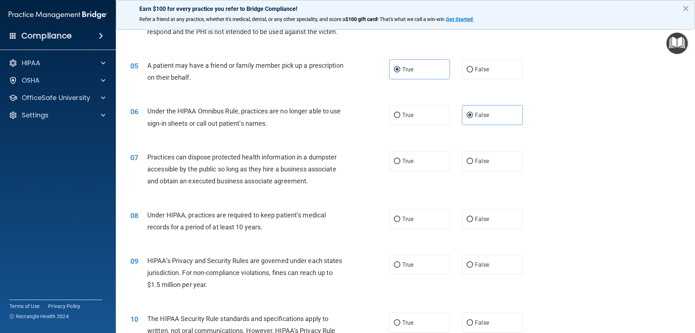
scroll to position [253, 0]
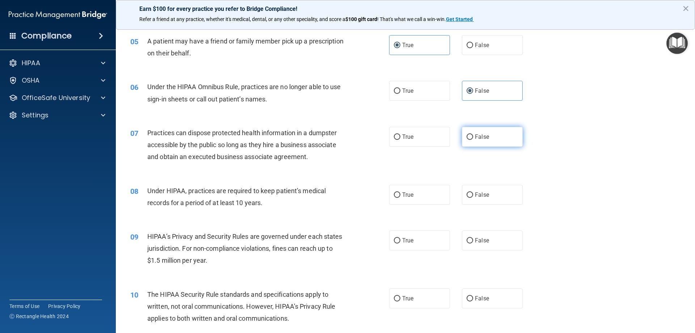
click at [482, 127] on label "False" at bounding box center [492, 137] width 61 height 20
click at [473, 134] on input "False" at bounding box center [470, 136] width 7 height 5
radio input "true"
click at [480, 201] on label "False" at bounding box center [492, 195] width 61 height 20
click at [473, 198] on input "False" at bounding box center [470, 194] width 7 height 5
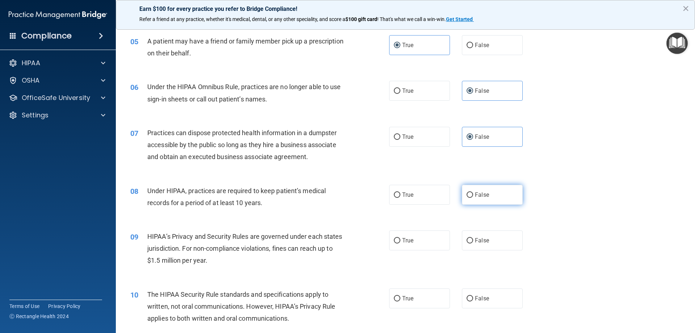
radio input "true"
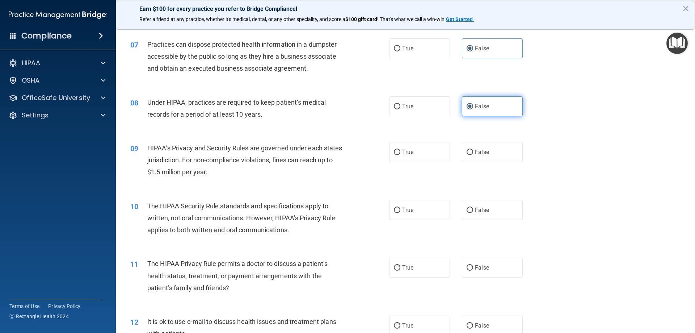
scroll to position [398, 0]
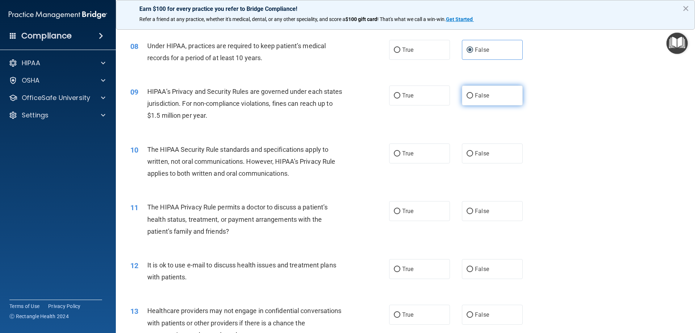
click at [477, 96] on span "False" at bounding box center [482, 95] width 14 height 7
click at [473, 96] on input "False" at bounding box center [470, 95] width 7 height 5
radio input "true"
click at [438, 149] on label "True" at bounding box center [419, 153] width 61 height 20
click at [400, 151] on input "True" at bounding box center [397, 153] width 7 height 5
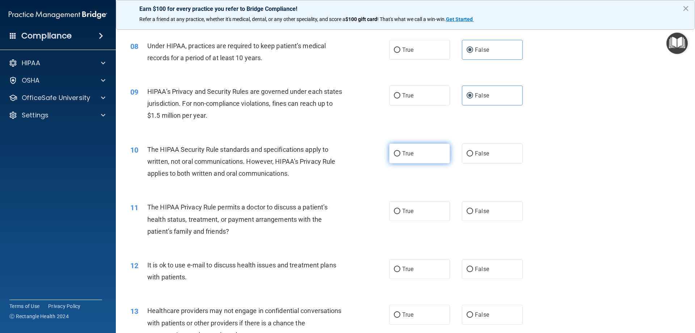
radio input "true"
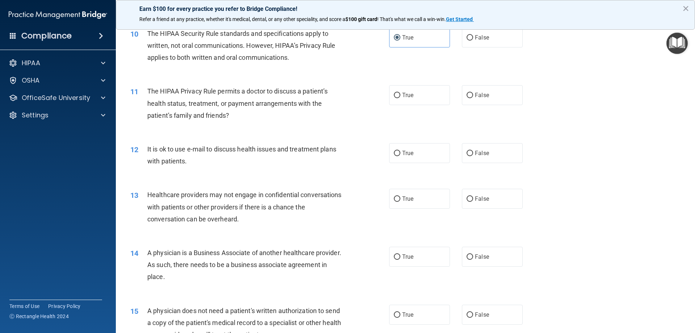
scroll to position [543, 0]
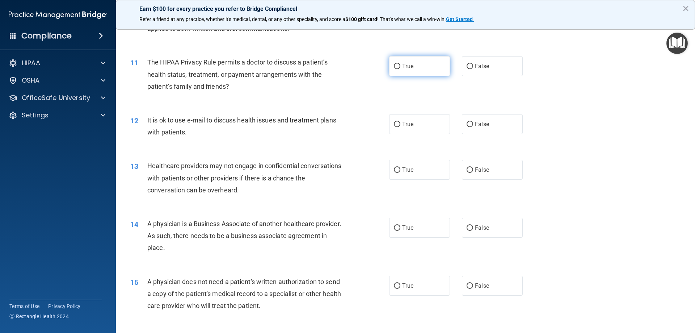
click at [430, 68] on label "True" at bounding box center [419, 66] width 61 height 20
click at [400, 68] on input "True" at bounding box center [397, 66] width 7 height 5
radio input "true"
click at [416, 120] on label "True" at bounding box center [419, 124] width 61 height 20
click at [400, 122] on input "True" at bounding box center [397, 124] width 7 height 5
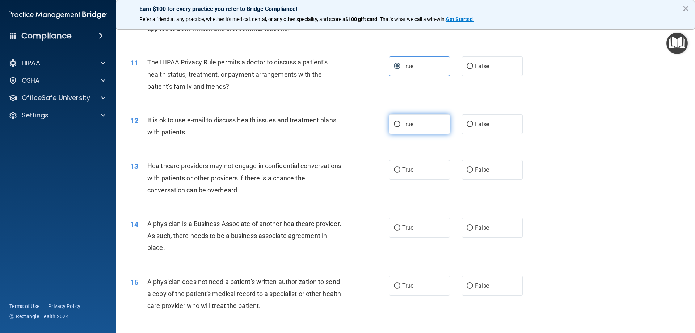
radio input "true"
drag, startPoint x: 485, startPoint y: 176, endPoint x: 485, endPoint y: 181, distance: 5.1
click at [485, 175] on label "False" at bounding box center [492, 170] width 61 height 20
click at [473, 173] on input "False" at bounding box center [470, 169] width 7 height 5
radio input "true"
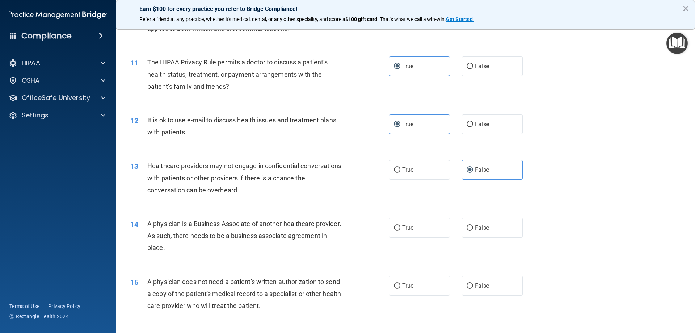
click at [447, 224] on div "True False" at bounding box center [462, 228] width 146 height 20
click at [495, 231] on label "False" at bounding box center [492, 228] width 61 height 20
click at [473, 231] on input "False" at bounding box center [470, 227] width 7 height 5
radio input "true"
click at [416, 294] on label "True" at bounding box center [419, 285] width 61 height 20
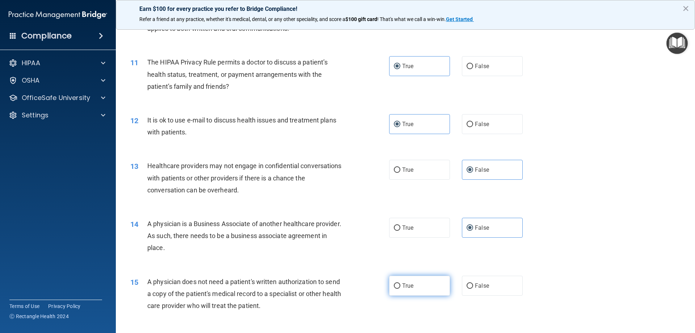
click at [400, 289] on input "True" at bounding box center [397, 285] width 7 height 5
radio input "true"
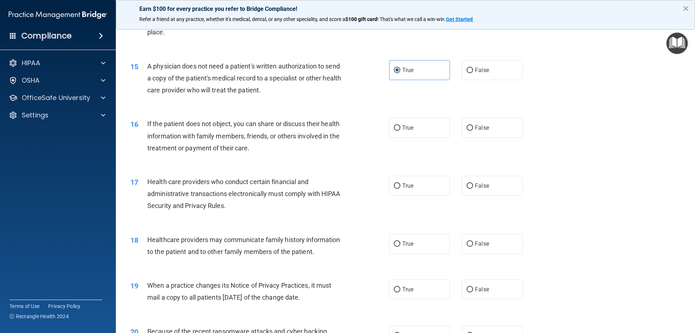
scroll to position [796, 0]
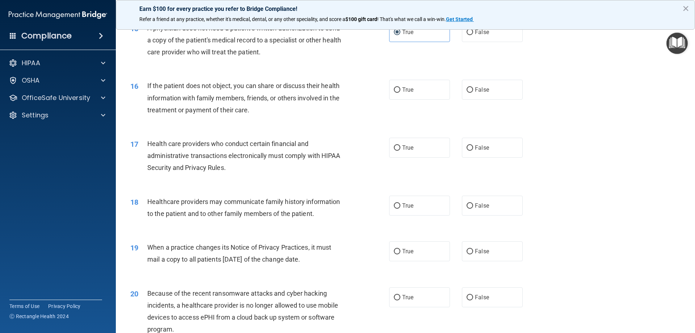
drag, startPoint x: 422, startPoint y: 93, endPoint x: 422, endPoint y: 107, distance: 13.8
click at [422, 97] on label "True" at bounding box center [419, 90] width 61 height 20
click at [400, 93] on input "True" at bounding box center [397, 89] width 7 height 5
radio input "true"
click at [413, 147] on label "True" at bounding box center [419, 148] width 61 height 20
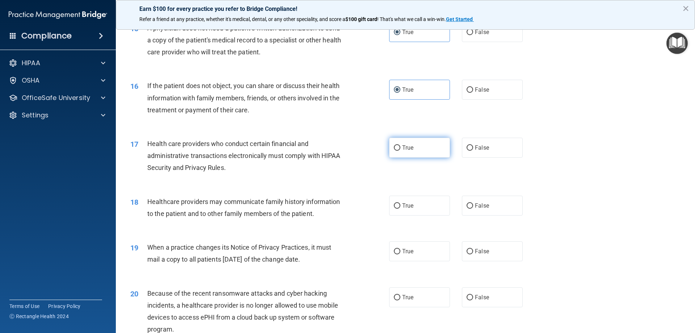
click at [400, 147] on input "True" at bounding box center [397, 147] width 7 height 5
radio input "true"
click at [474, 201] on label "False" at bounding box center [492, 205] width 61 height 20
drag, startPoint x: 481, startPoint y: 249, endPoint x: 476, endPoint y: 286, distance: 37.3
click at [481, 252] on span "False" at bounding box center [482, 251] width 14 height 7
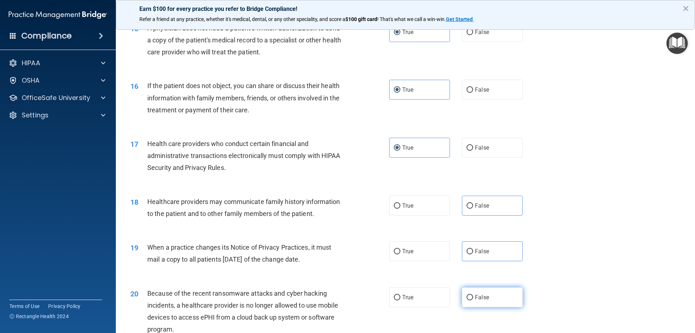
click at [475, 297] on span "False" at bounding box center [482, 297] width 14 height 7
click at [473, 297] on input "False" at bounding box center [470, 297] width 7 height 5
radio input "true"
click at [485, 209] on label "False" at bounding box center [492, 205] width 61 height 20
click at [473, 209] on input "False" at bounding box center [470, 205] width 7 height 5
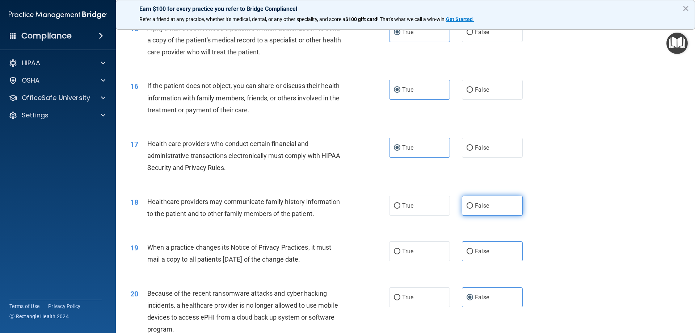
radio input "true"
click at [476, 251] on span "False" at bounding box center [482, 251] width 14 height 7
click at [473, 251] on input "False" at bounding box center [470, 251] width 7 height 5
radio input "true"
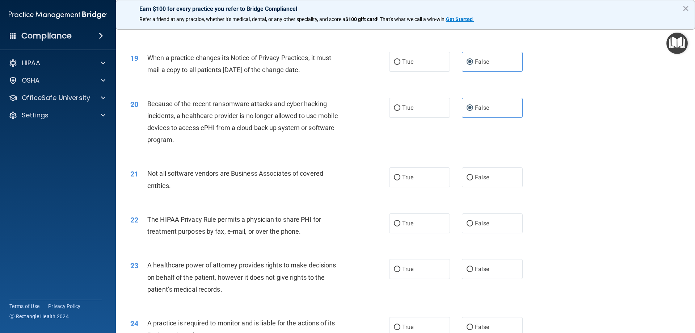
scroll to position [1014, 0]
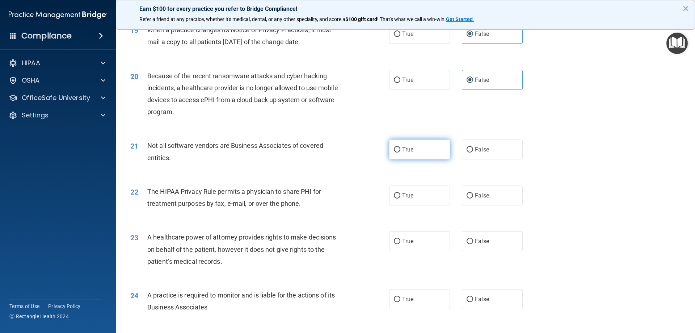
click at [415, 150] on label "True" at bounding box center [419, 149] width 61 height 20
click at [400, 150] on input "True" at bounding box center [397, 149] width 7 height 5
radio input "true"
click at [402, 196] on span "True" at bounding box center [407, 195] width 11 height 7
click at [400, 196] on input "True" at bounding box center [397, 195] width 7 height 5
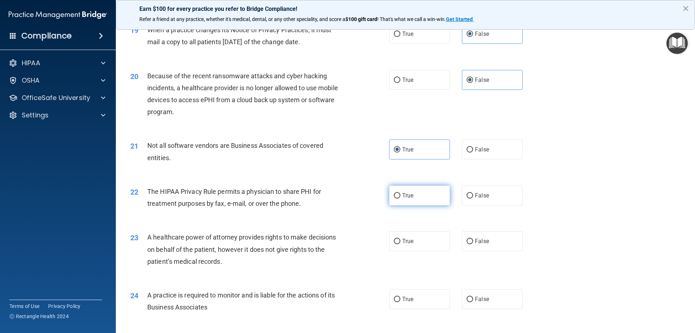
radio input "true"
click at [468, 244] on label "False" at bounding box center [492, 241] width 61 height 20
click at [468, 244] on input "False" at bounding box center [470, 241] width 7 height 5
radio input "true"
click at [475, 300] on span "False" at bounding box center [482, 298] width 14 height 7
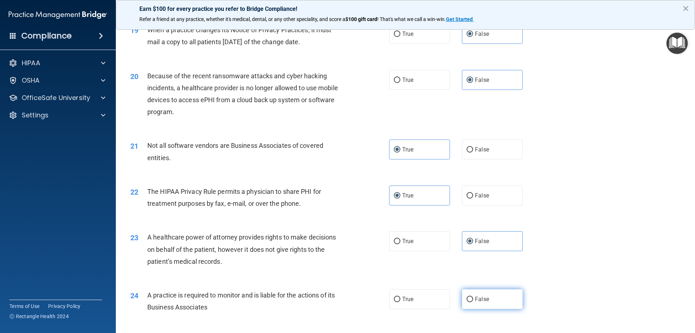
click at [473, 300] on input "False" at bounding box center [470, 298] width 7 height 5
radio input "true"
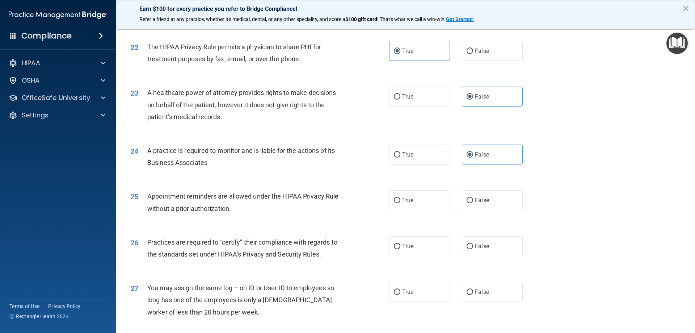
scroll to position [1195, 0]
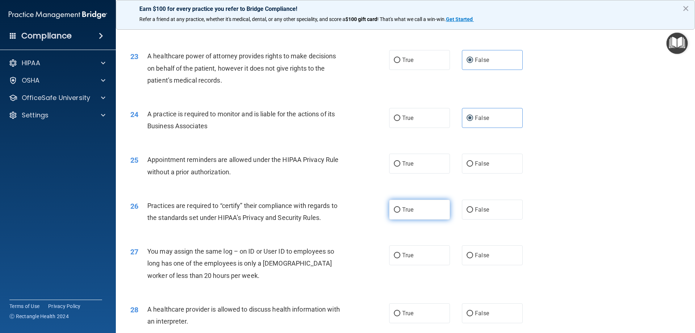
drag, startPoint x: 400, startPoint y: 160, endPoint x: 446, endPoint y: 200, distance: 61.1
click at [400, 160] on label "True" at bounding box center [419, 163] width 61 height 20
click at [400, 161] on input "True" at bounding box center [397, 163] width 7 height 5
radio input "true"
click at [475, 210] on span "False" at bounding box center [482, 209] width 14 height 7
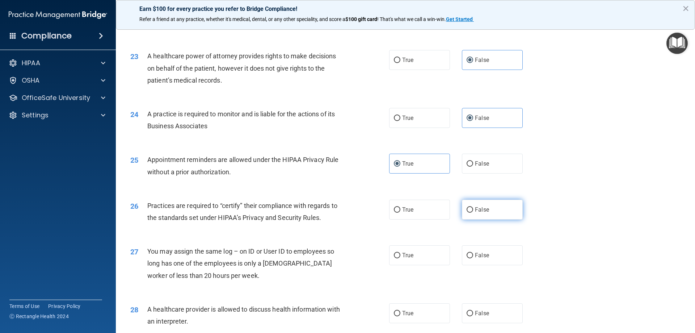
click at [473, 210] on input "False" at bounding box center [470, 209] width 7 height 5
radio input "true"
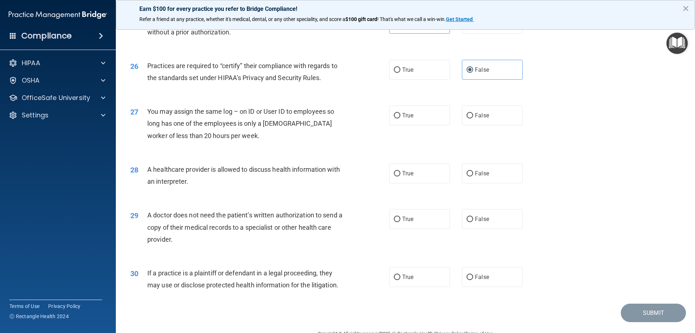
scroll to position [1339, 0]
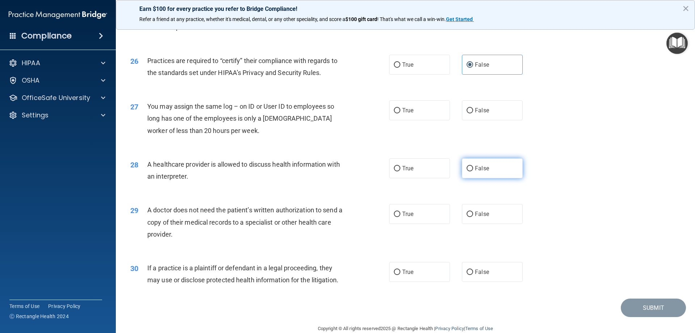
click at [488, 165] on label "False" at bounding box center [492, 168] width 61 height 20
click at [473, 166] on input "False" at bounding box center [470, 168] width 7 height 5
radio input "true"
click at [493, 102] on label "False" at bounding box center [492, 110] width 61 height 20
click at [473, 108] on input "False" at bounding box center [470, 110] width 7 height 5
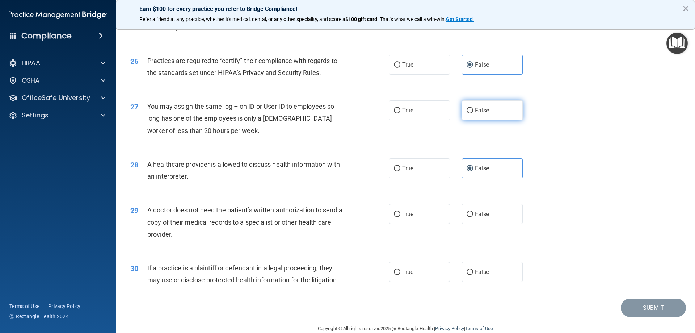
radio input "true"
click at [418, 165] on label "True" at bounding box center [419, 168] width 61 height 20
click at [400, 166] on input "True" at bounding box center [397, 168] width 7 height 5
radio input "true"
radio input "false"
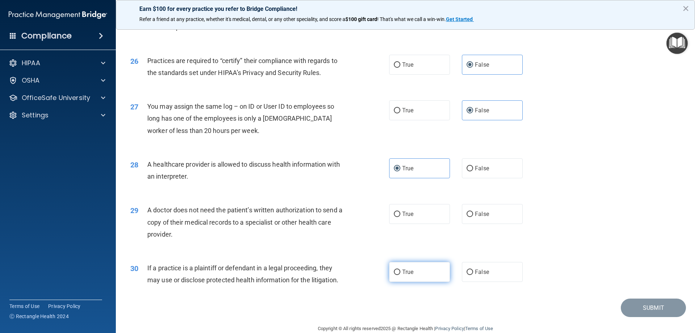
drag, startPoint x: 399, startPoint y: 214, endPoint x: 416, endPoint y: 274, distance: 62.6
click at [400, 214] on label "True" at bounding box center [419, 214] width 61 height 20
click at [400, 214] on input "True" at bounding box center [397, 213] width 7 height 5
radio input "true"
click at [412, 273] on label "True" at bounding box center [419, 272] width 61 height 20
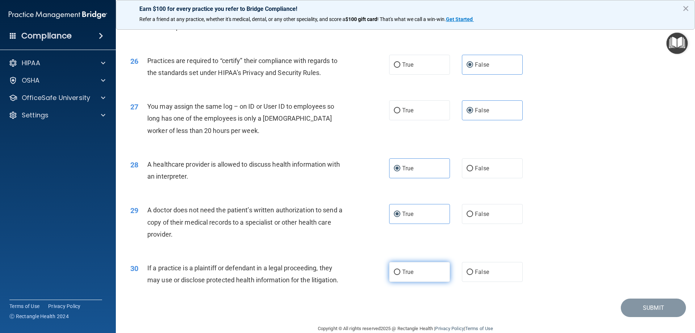
click at [400, 273] on input "True" at bounding box center [397, 271] width 7 height 5
radio input "true"
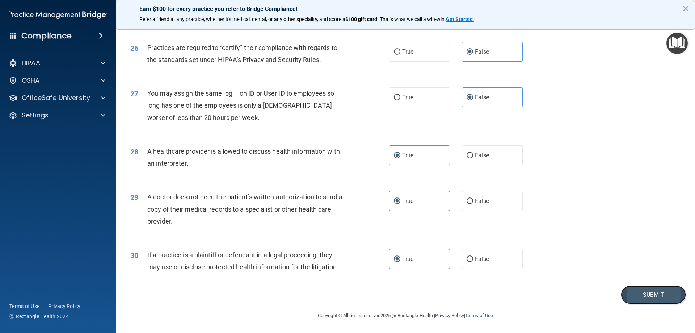
click at [647, 291] on button "Submit" at bounding box center [653, 294] width 65 height 18
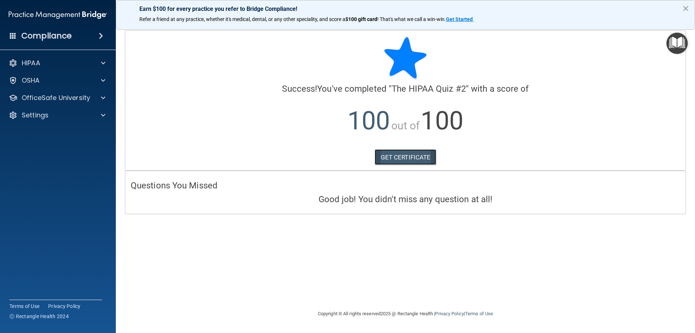
click at [408, 156] on link "GET CERTIFICATE" at bounding box center [406, 157] width 62 height 16
click at [86, 96] on p "OfficeSafe University" at bounding box center [56, 97] width 68 height 9
click at [70, 116] on div "HIPAA Training" at bounding box center [54, 115] width 99 height 7
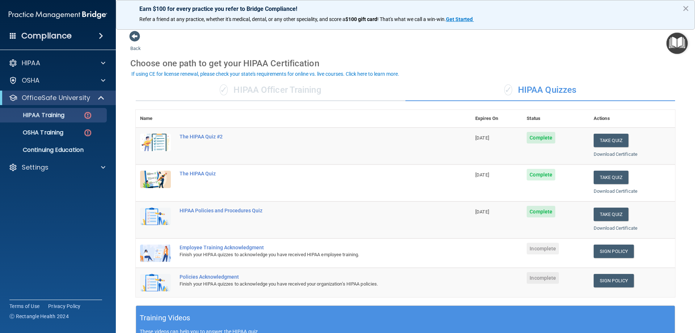
click at [622, 242] on td "Sign Policy Sign Policy Download Policy" at bounding box center [632, 252] width 86 height 29
click at [617, 249] on link "Sign Policy" at bounding box center [614, 250] width 40 height 13
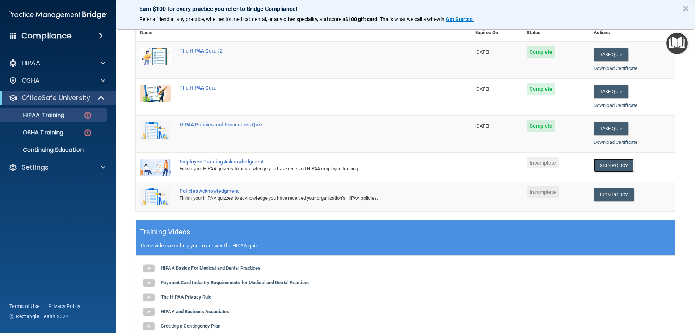
scroll to position [109, 0]
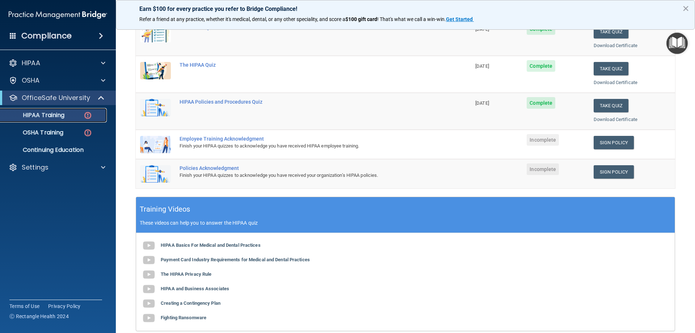
click at [61, 114] on p "HIPAA Training" at bounding box center [35, 115] width 60 height 7
click at [58, 95] on p "OfficeSafe University" at bounding box center [56, 97] width 68 height 9
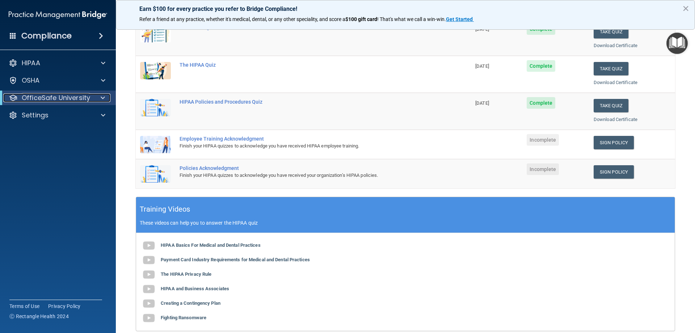
click at [55, 100] on p "OfficeSafe University" at bounding box center [56, 97] width 68 height 9
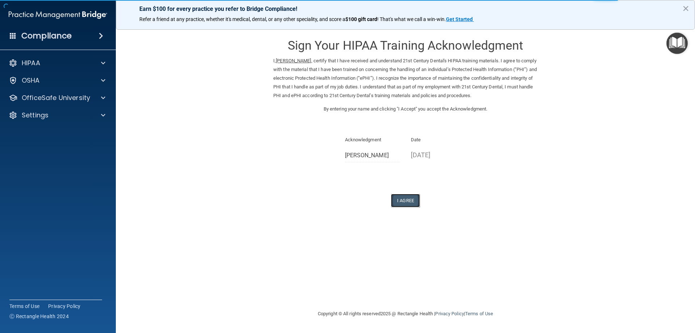
click at [406, 203] on button "I Agree" at bounding box center [405, 200] width 29 height 13
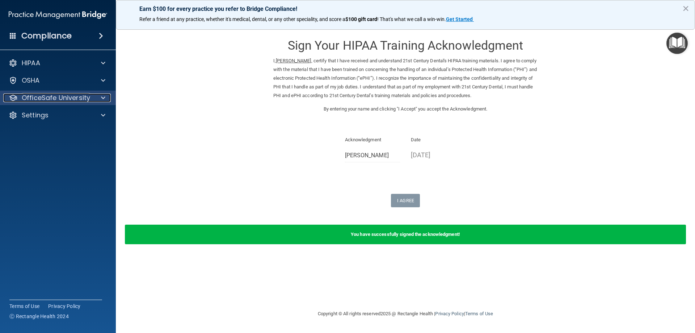
click at [81, 98] on p "OfficeSafe University" at bounding box center [56, 97] width 68 height 9
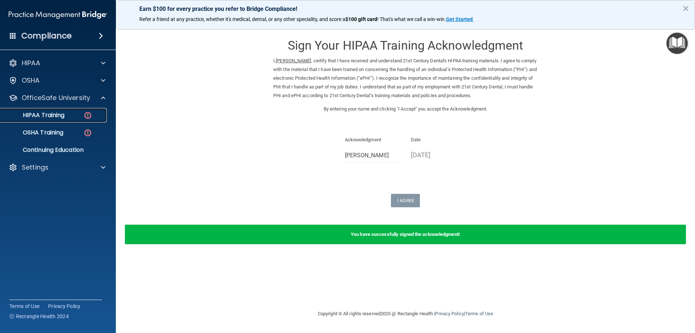
click at [76, 111] on link "HIPAA Training" at bounding box center [50, 115] width 114 height 14
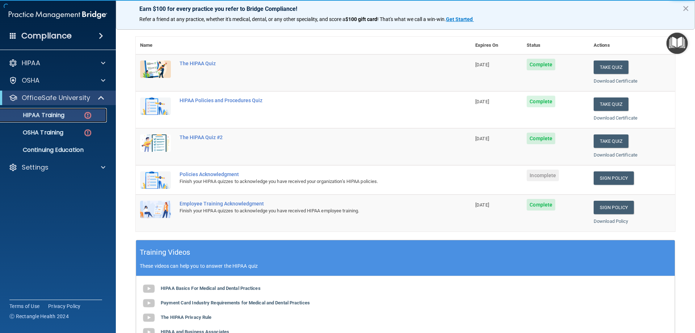
scroll to position [72, 0]
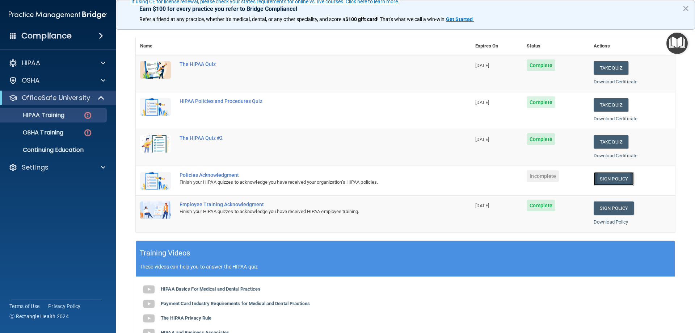
click at [602, 179] on link "Sign Policy" at bounding box center [614, 178] width 40 height 13
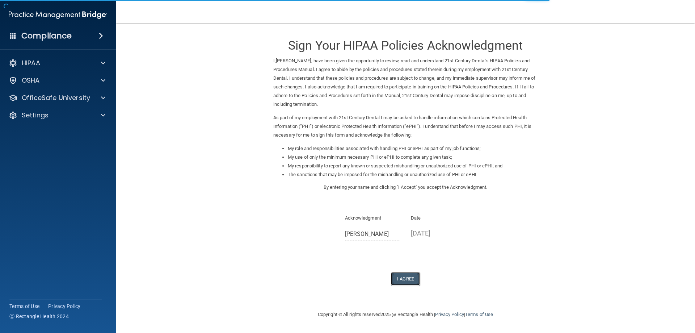
click at [403, 282] on button "I Agree" at bounding box center [405, 278] width 29 height 13
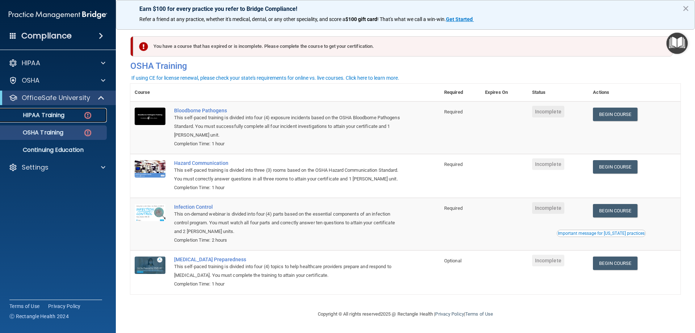
click at [54, 122] on link "HIPAA Training" at bounding box center [50, 115] width 114 height 14
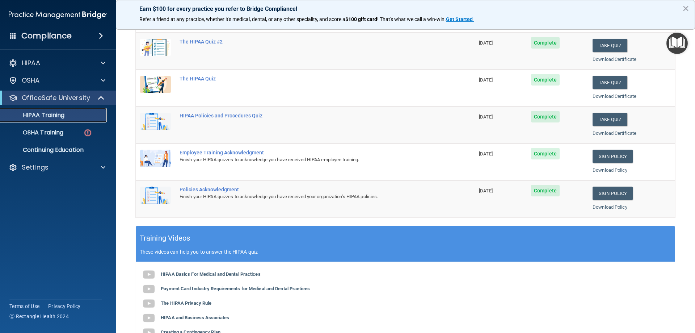
scroll to position [31, 0]
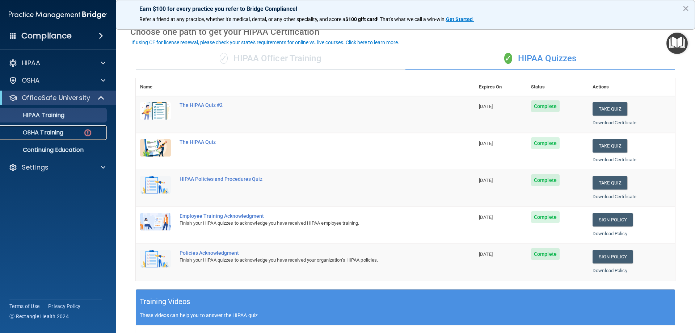
click at [58, 135] on p "OSHA Training" at bounding box center [34, 132] width 59 height 7
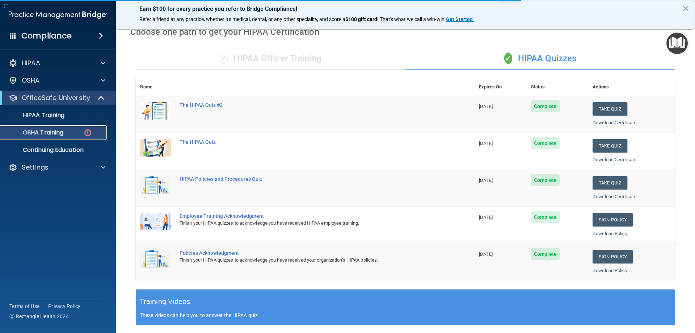
scroll to position [9, 0]
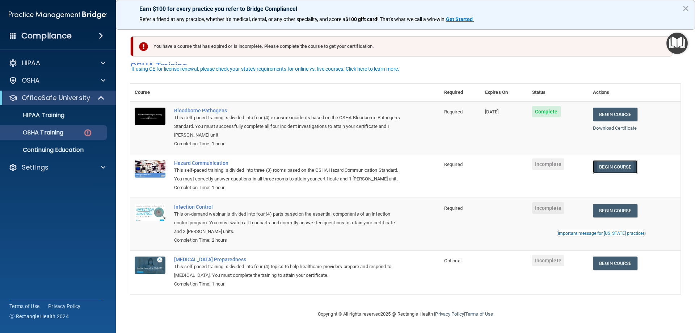
click at [619, 160] on link "Begin Course" at bounding box center [615, 166] width 44 height 13
click at [64, 132] on div "OSHA Training" at bounding box center [54, 132] width 99 height 7
click at [62, 118] on p "HIPAA Training" at bounding box center [35, 115] width 60 height 7
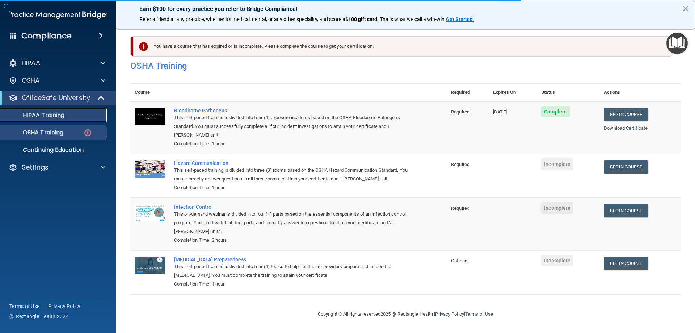
scroll to position [213, 0]
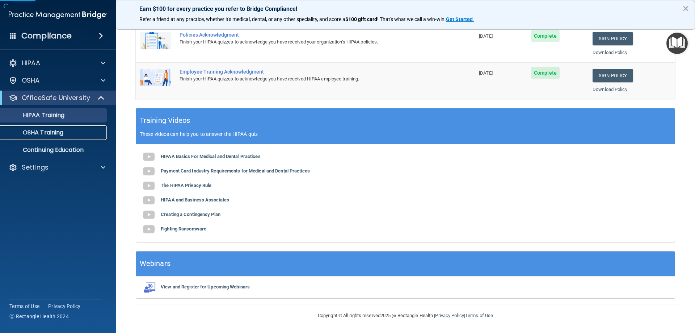
click at [56, 133] on p "OSHA Training" at bounding box center [34, 132] width 59 height 7
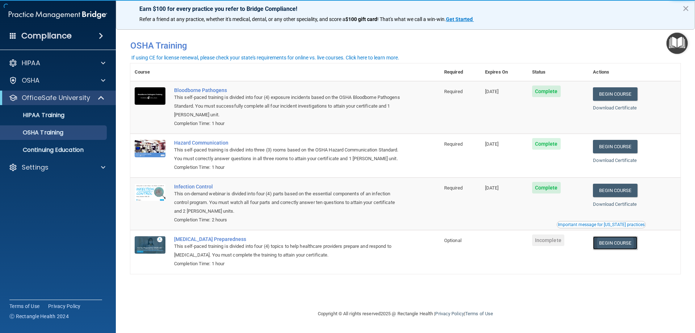
click at [612, 244] on link "Begin Course" at bounding box center [615, 242] width 44 height 13
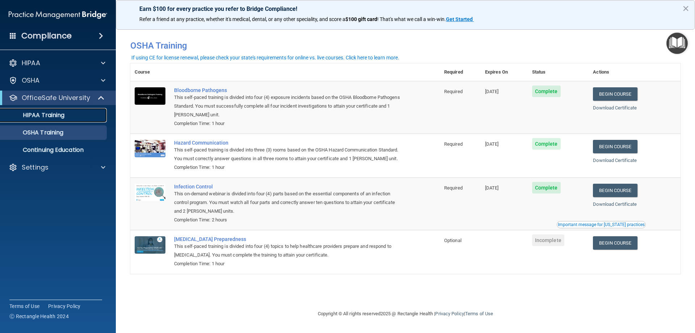
click at [51, 119] on p "HIPAA Training" at bounding box center [35, 115] width 60 height 7
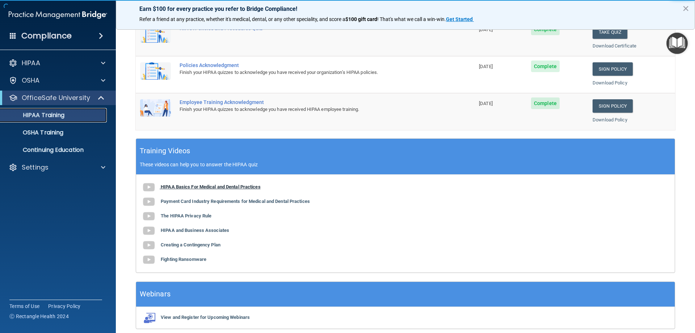
scroll to position [213, 0]
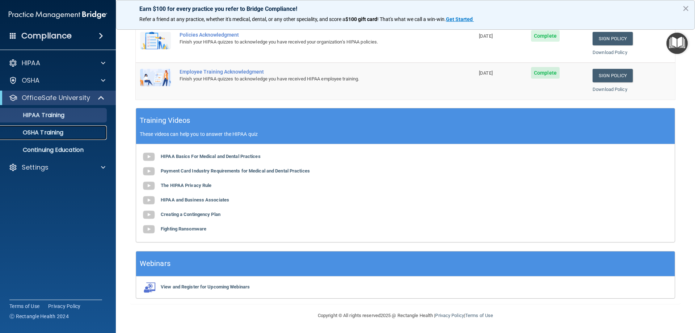
click at [45, 129] on p "OSHA Training" at bounding box center [34, 132] width 59 height 7
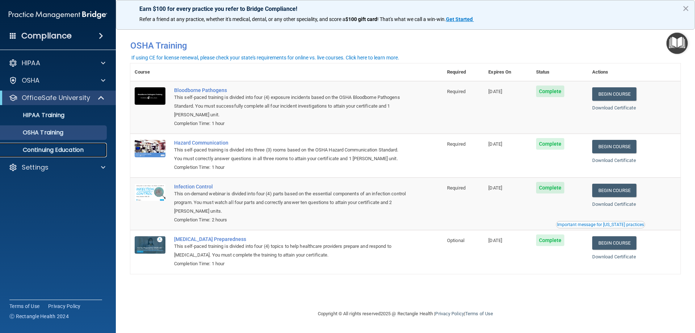
click at [72, 150] on p "Continuing Education" at bounding box center [54, 149] width 99 height 7
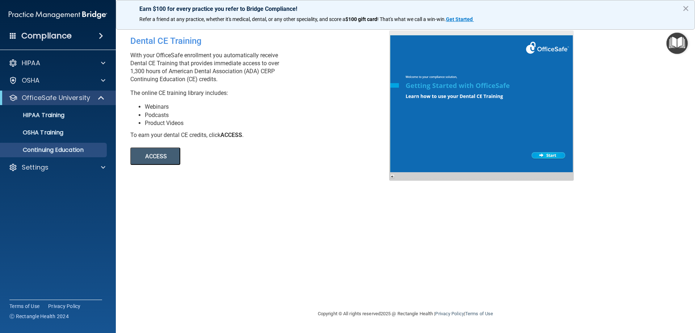
click at [168, 160] on button "ACCESS" at bounding box center [155, 155] width 50 height 17
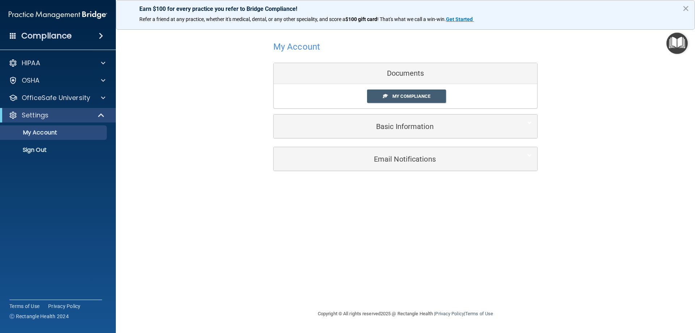
click at [413, 70] on div "Documents" at bounding box center [406, 73] width 264 height 21
click at [411, 98] on span "My Compliance" at bounding box center [411, 95] width 38 height 5
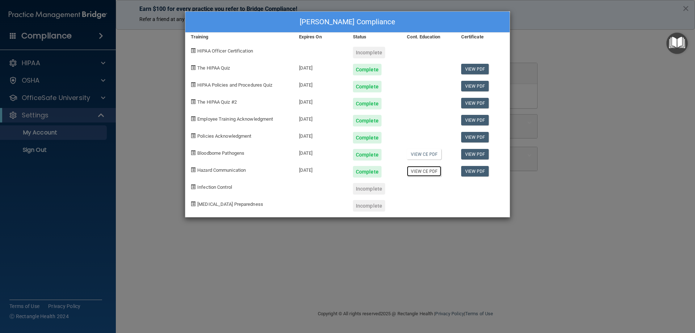
click at [431, 171] on link "View CE PDF" at bounding box center [424, 171] width 34 height 10
click at [535, 87] on div "[PERSON_NAME] Compliance Training Expires On Status Cont. Education Certificate…" at bounding box center [347, 166] width 695 height 333
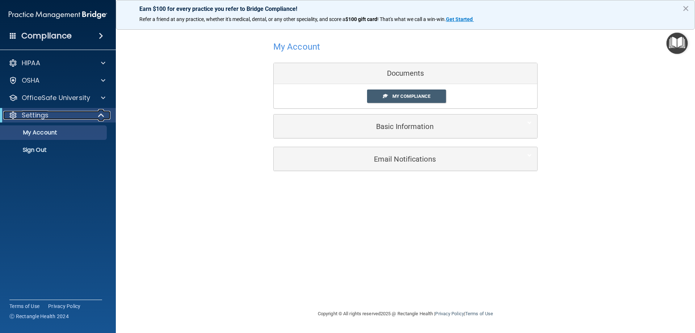
click at [70, 117] on div "Settings" at bounding box center [47, 115] width 89 height 9
click at [84, 115] on div "Settings" at bounding box center [47, 115] width 89 height 9
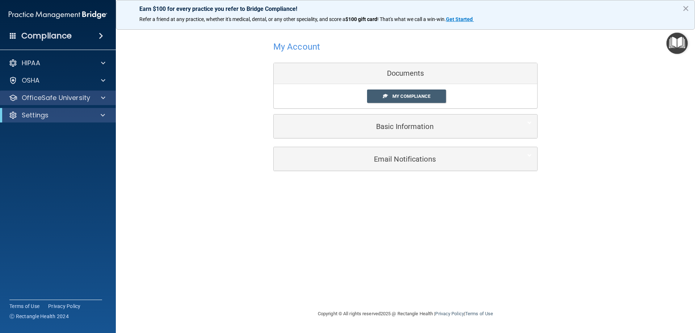
click at [91, 104] on div "OfficeSafe University" at bounding box center [58, 98] width 116 height 14
click at [98, 100] on div at bounding box center [102, 97] width 18 height 9
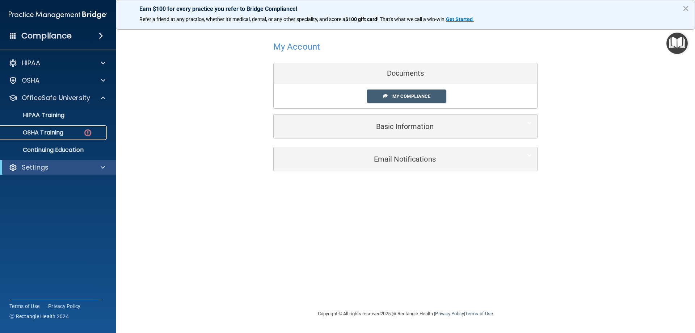
click at [62, 127] on link "OSHA Training" at bounding box center [50, 132] width 114 height 14
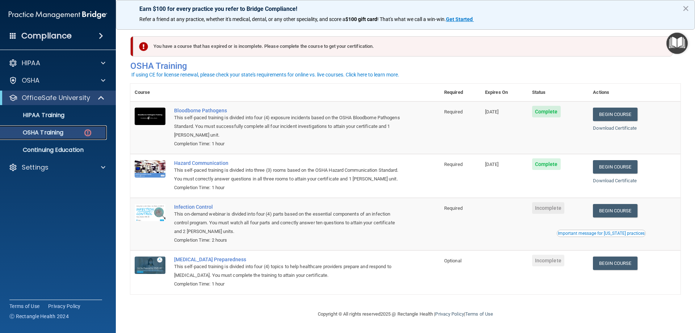
scroll to position [9, 0]
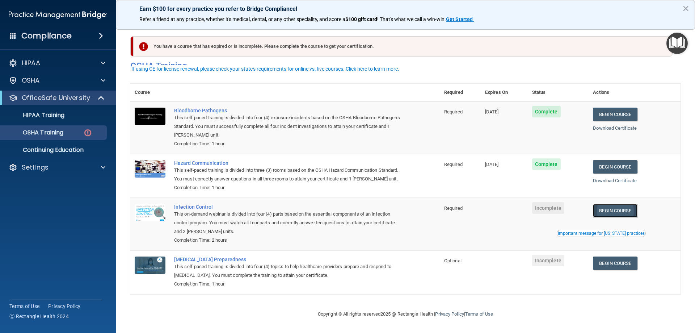
click at [630, 211] on link "Begin Course" at bounding box center [615, 210] width 44 height 13
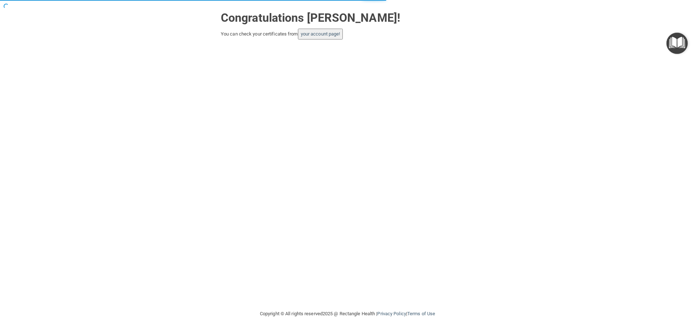
click at [320, 30] on button "your account page!" at bounding box center [320, 34] width 45 height 11
click at [334, 36] on link "your account page!" at bounding box center [320, 33] width 39 height 5
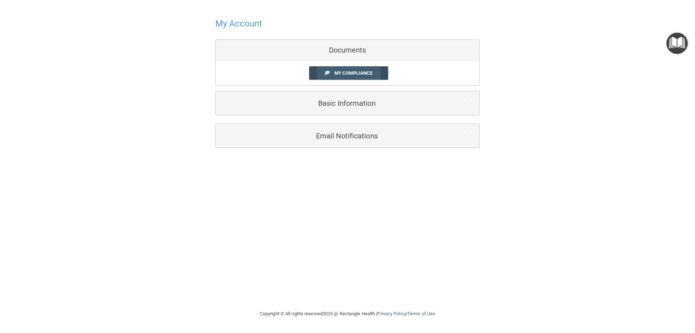
click at [350, 71] on span "My Compliance" at bounding box center [354, 72] width 38 height 5
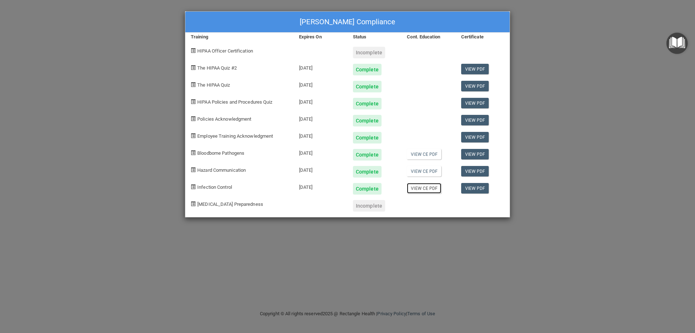
click at [426, 191] on link "View CE PDF" at bounding box center [424, 188] width 34 height 10
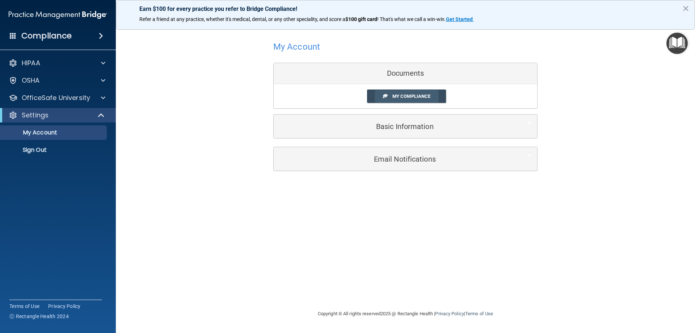
click at [408, 96] on span "My Compliance" at bounding box center [411, 95] width 38 height 5
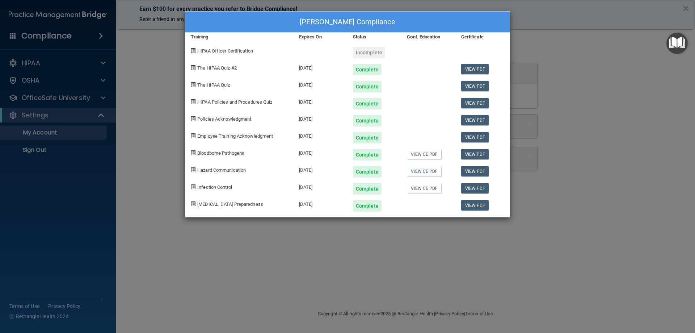
click at [616, 49] on div "[PERSON_NAME] Compliance Training Expires On Status Cont. Education Certificate…" at bounding box center [347, 166] width 695 height 333
